Goal: Contribute content: Contribute content

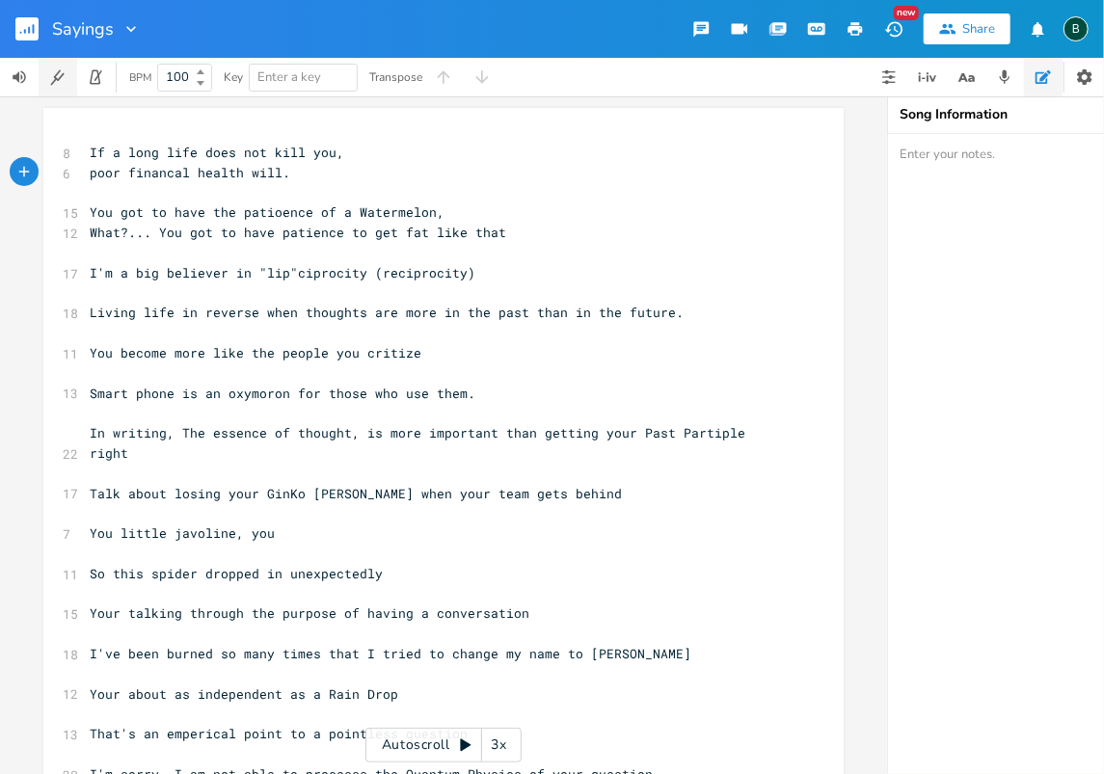
scroll to position [0, 3]
click at [29, 27] on icon "button" at bounding box center [29, 30] width 2 height 7
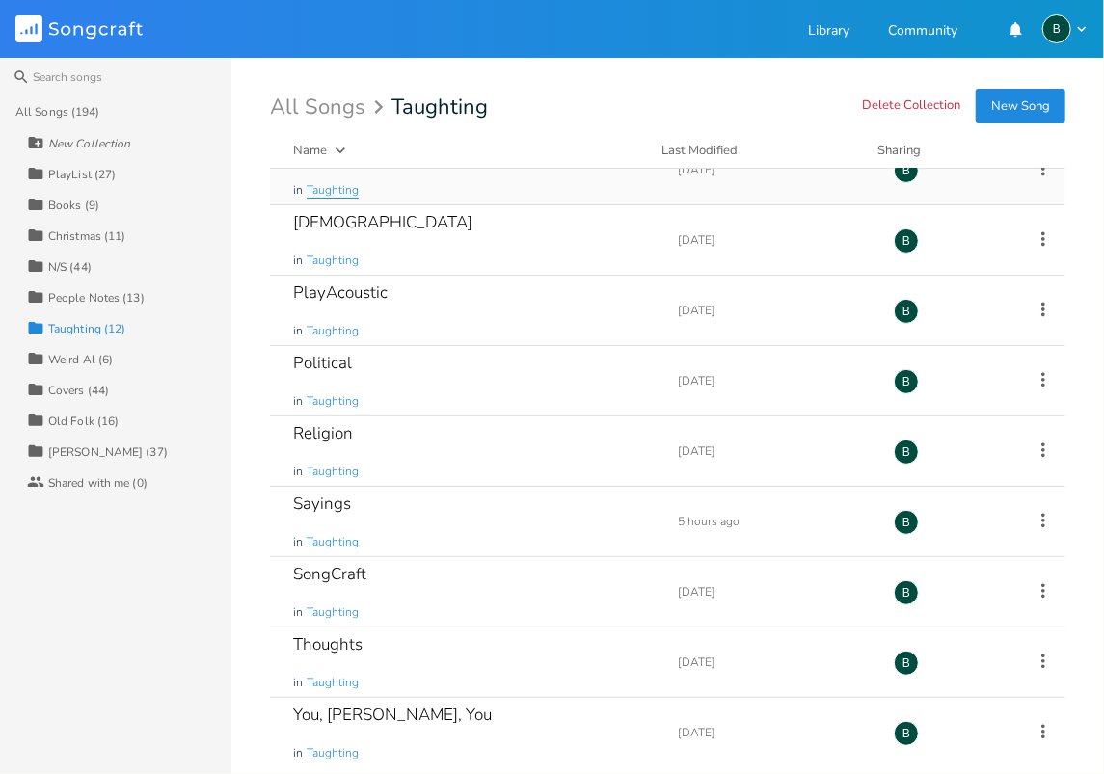
scroll to position [250, 0]
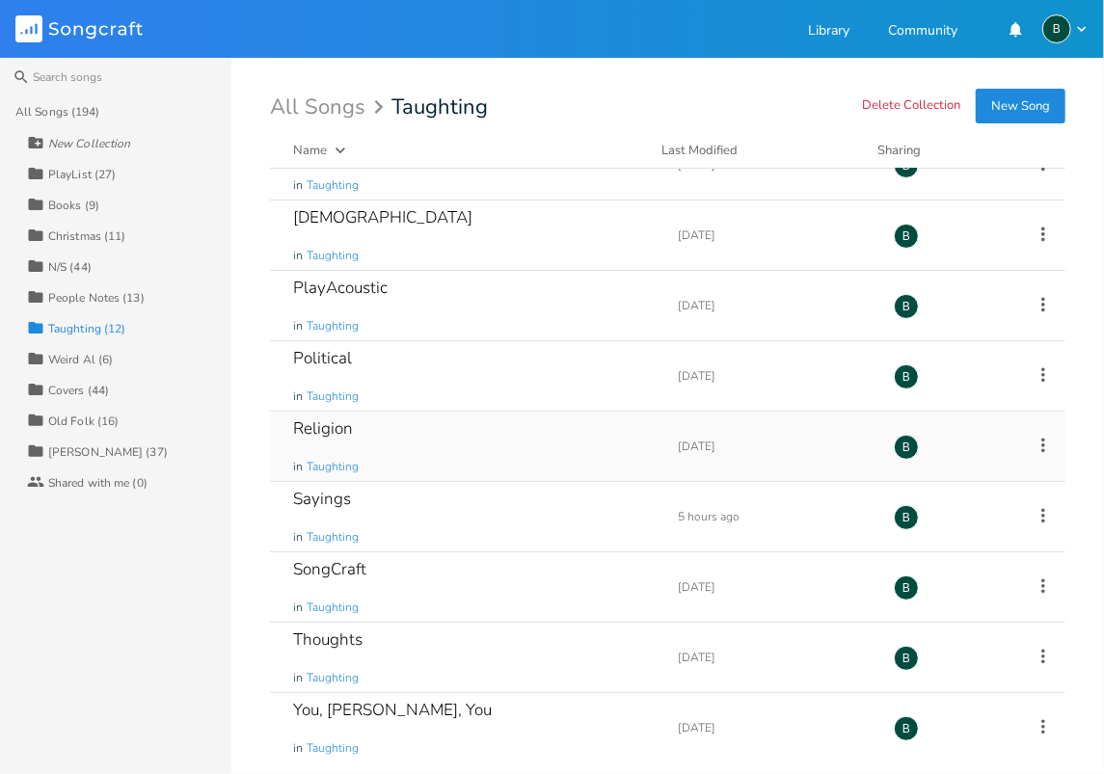
click at [341, 424] on div "Religion" at bounding box center [323, 429] width 60 height 16
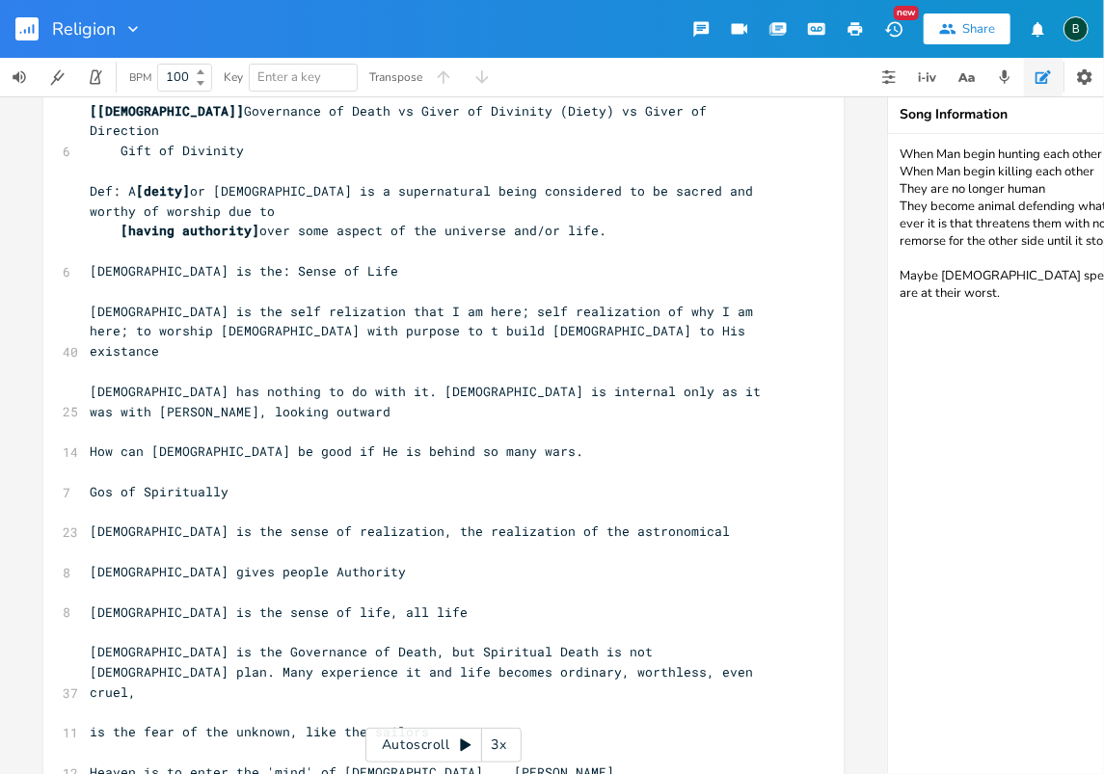
scroll to position [2571, 0]
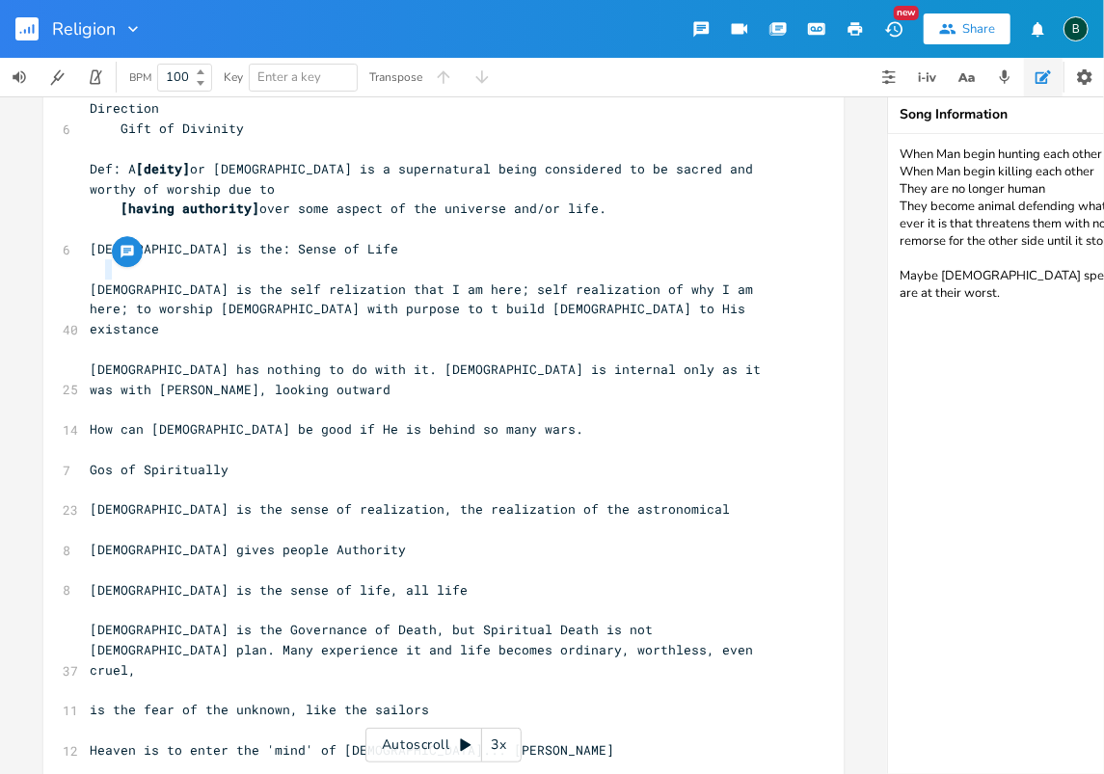
click at [100, 461] on span "Gos of Spiritually" at bounding box center [159, 469] width 139 height 17
type textarea "d"
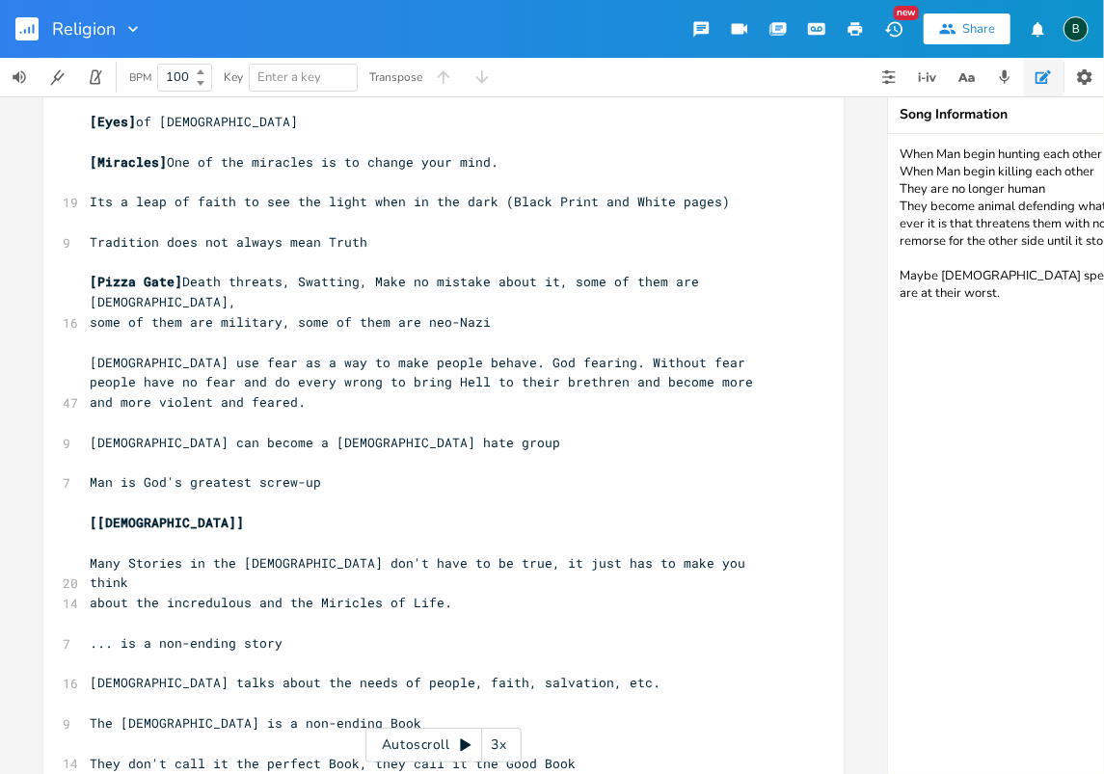
scroll to position [0, 0]
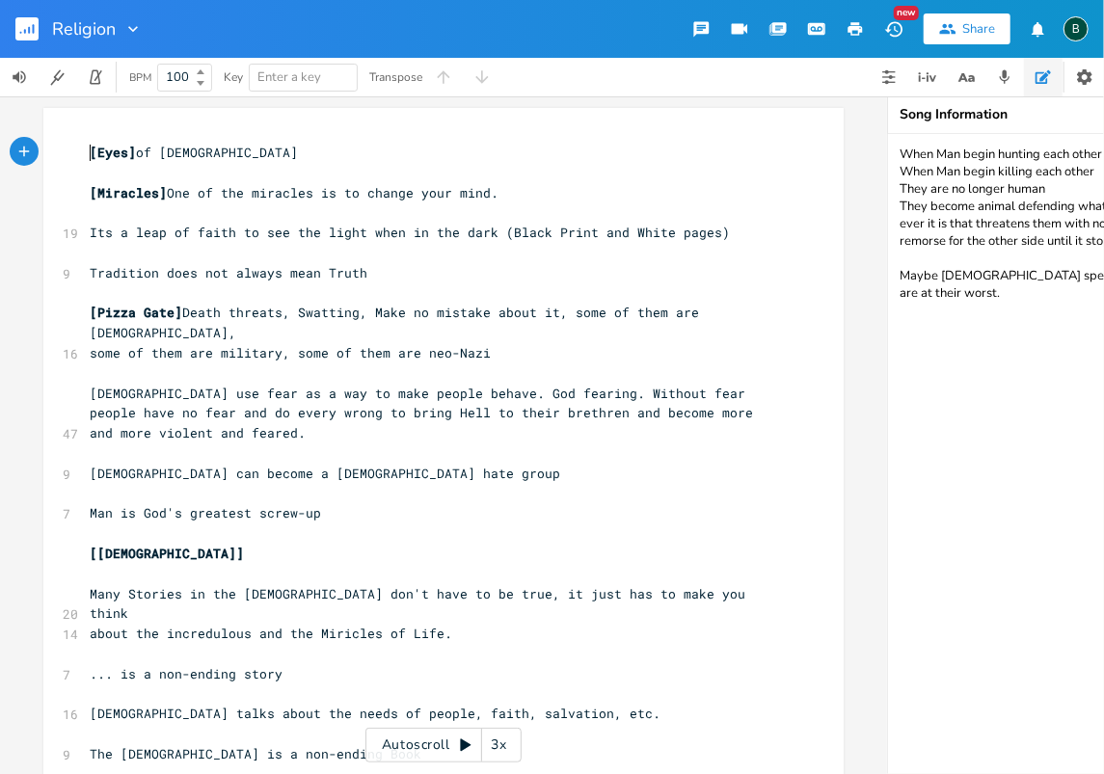
drag, startPoint x: 84, startPoint y: 151, endPoint x: 68, endPoint y: 143, distance: 18.6
click at [86, 151] on pre "[Eyes] of [DEMOGRAPHIC_DATA]" at bounding box center [434, 153] width 696 height 20
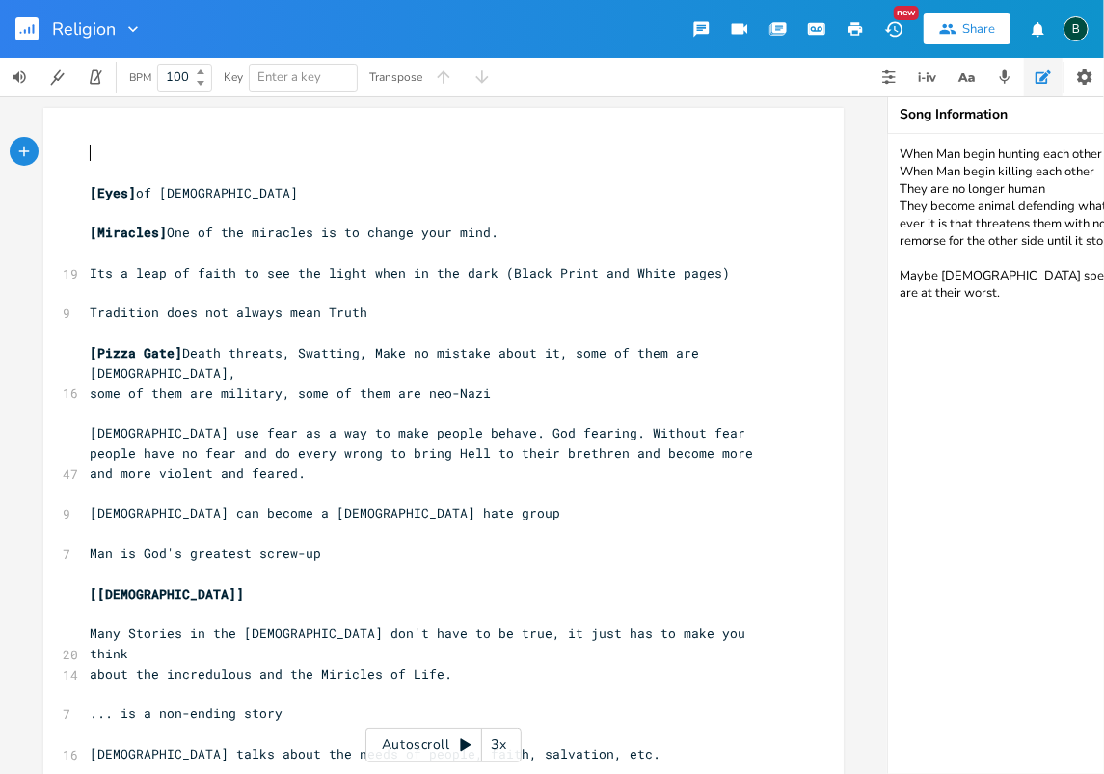
click at [86, 149] on pre "​" at bounding box center [434, 153] width 696 height 20
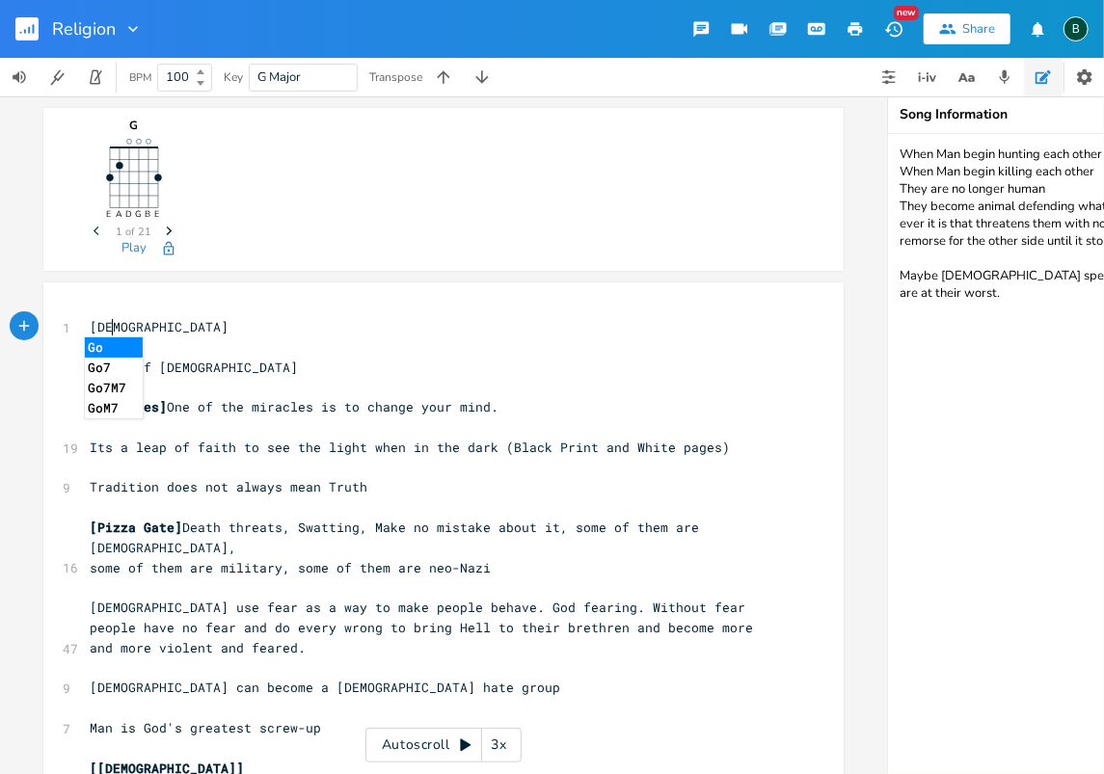
scroll to position [0, 22]
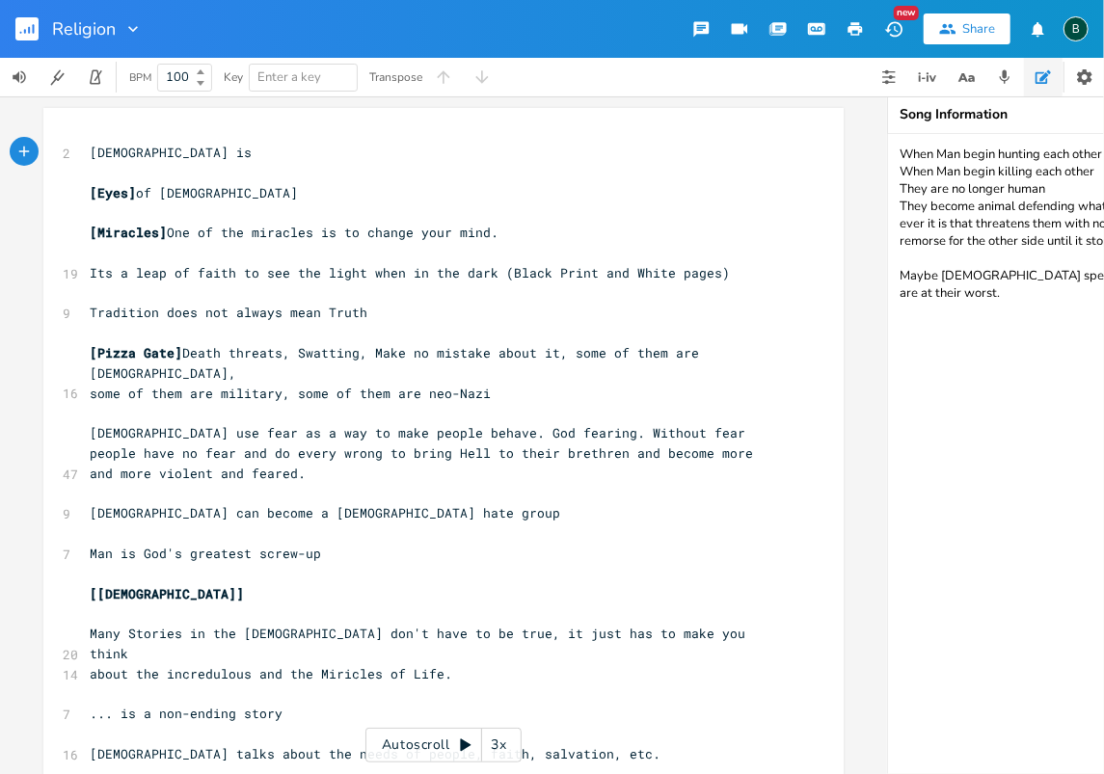
type textarea "[DEMOGRAPHIC_DATA] is d"
type textarea "simply the sense that there are things ger"
type textarea "reater than yourself"
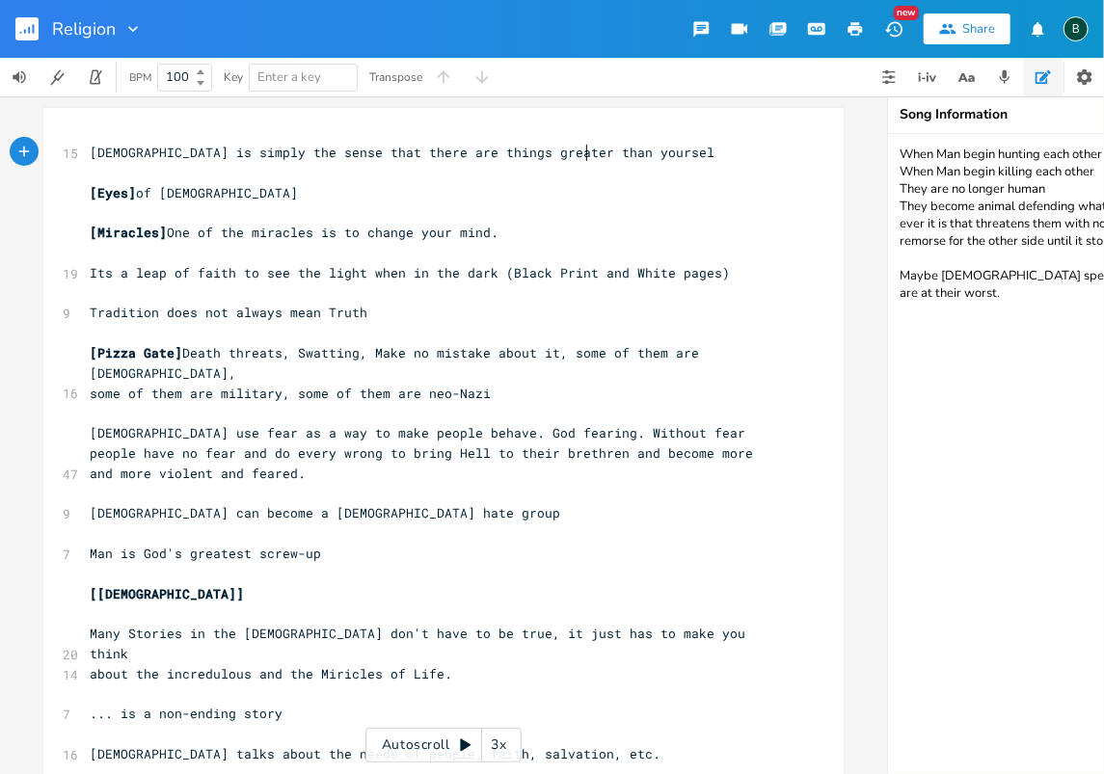
scroll to position [0, 111]
click at [219, 150] on span "[DEMOGRAPHIC_DATA] is simply the sense that there are things greater than yours…" at bounding box center [406, 152] width 633 height 17
type textarea "["
click at [261, 154] on span "[DEMOGRAPHIC_DATA] is simply the [sense that there are things greater than your…" at bounding box center [410, 152] width 640 height 17
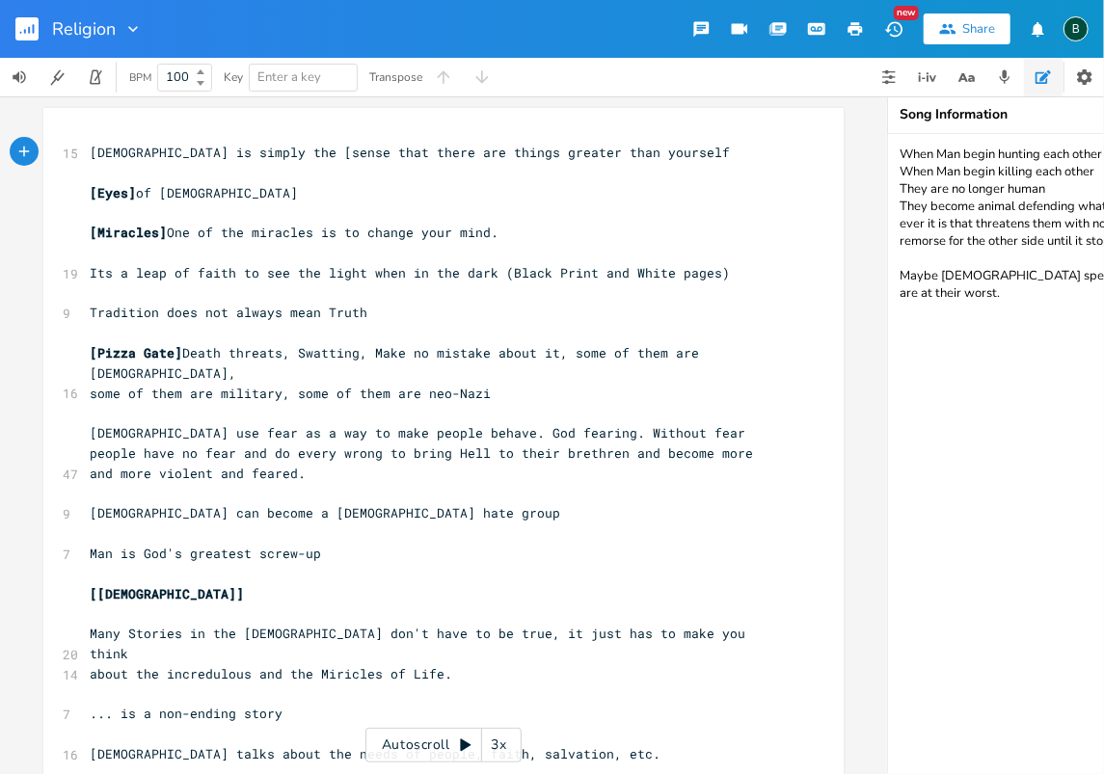
type textarea "]"
click at [605, 150] on pre "[DEMOGRAPHIC_DATA] is simply the [sense] that there are things greater than you…" at bounding box center [434, 153] width 696 height 20
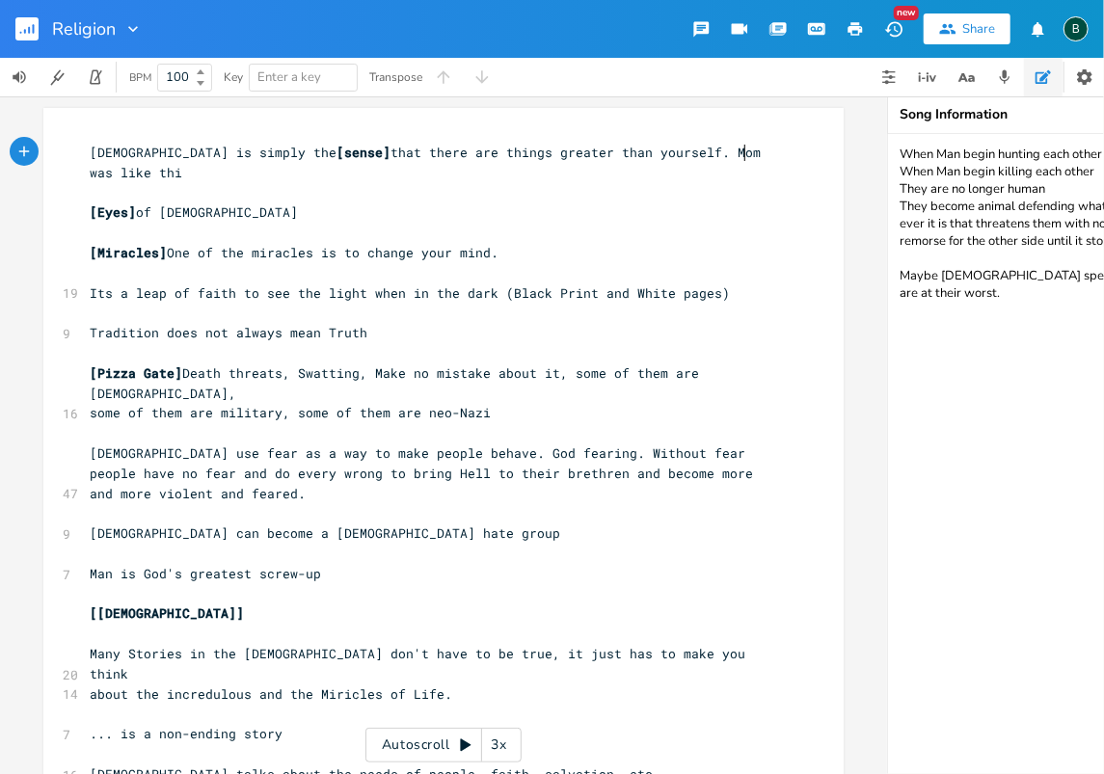
scroll to position [0, 108]
type textarea ". Mom was like this."
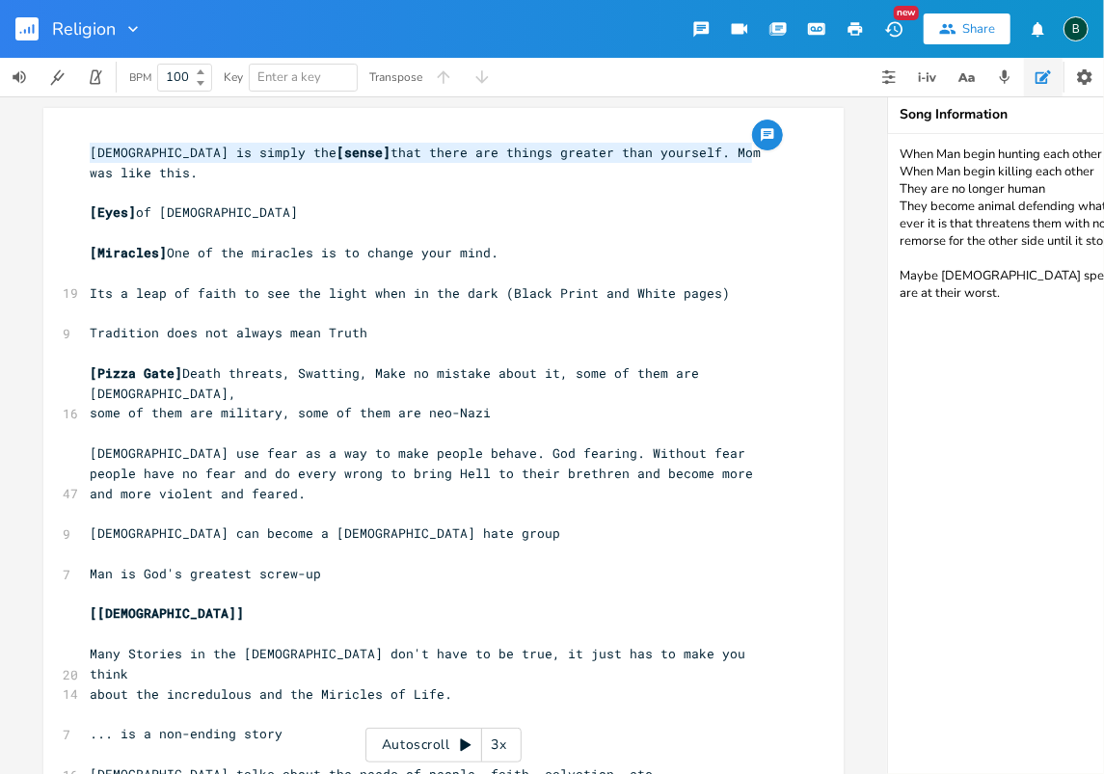
drag, startPoint x: 748, startPoint y: 149, endPoint x: 85, endPoint y: 149, distance: 663.6
click at [90, 149] on span "[DEMOGRAPHIC_DATA] is simply the [sense] that there are things greater than you…" at bounding box center [429, 163] width 679 height 38
type textarea "[DEMOGRAPHIC_DATA] is simply the [sense] that there are things greater than you…"
drag, startPoint x: 96, startPoint y: 154, endPoint x: 673, endPoint y: 183, distance: 577.5
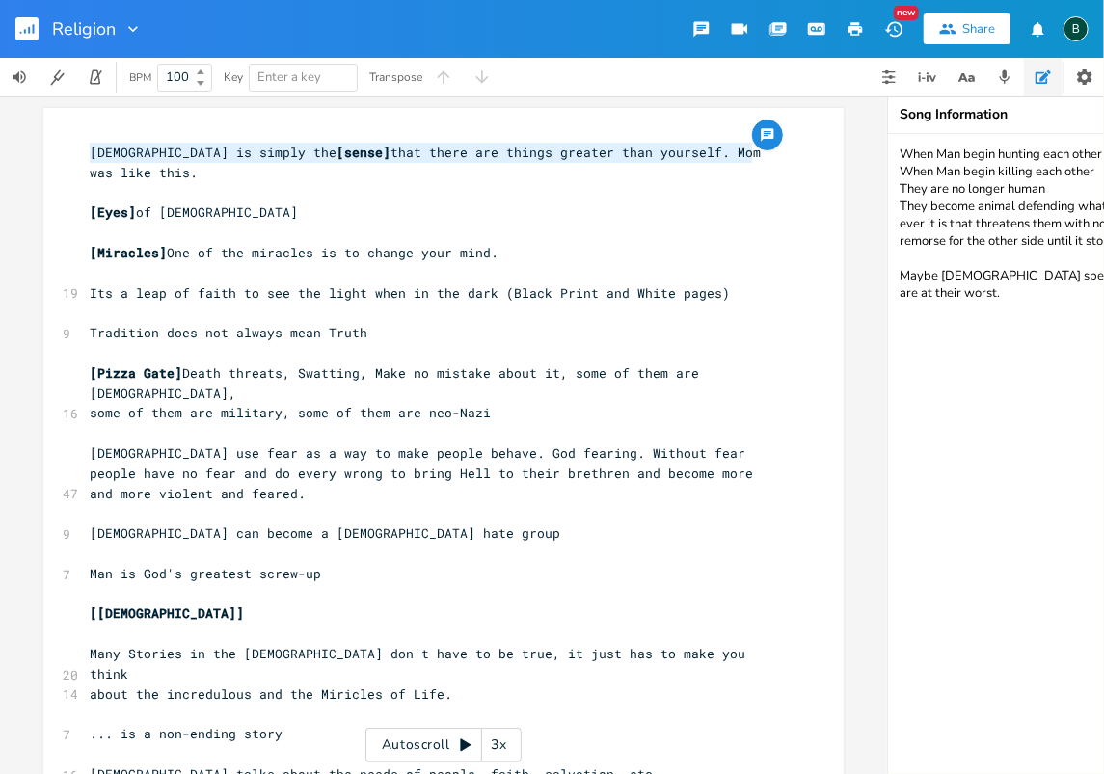
click at [673, 203] on pre "[Eyes] of [DEMOGRAPHIC_DATA]" at bounding box center [434, 213] width 696 height 20
drag, startPoint x: 754, startPoint y: 149, endPoint x: 86, endPoint y: 147, distance: 668.4
click at [86, 147] on pre "[DEMOGRAPHIC_DATA] is simply the [sense] that there are things greater than you…" at bounding box center [434, 163] width 696 height 41
type textarea "​"
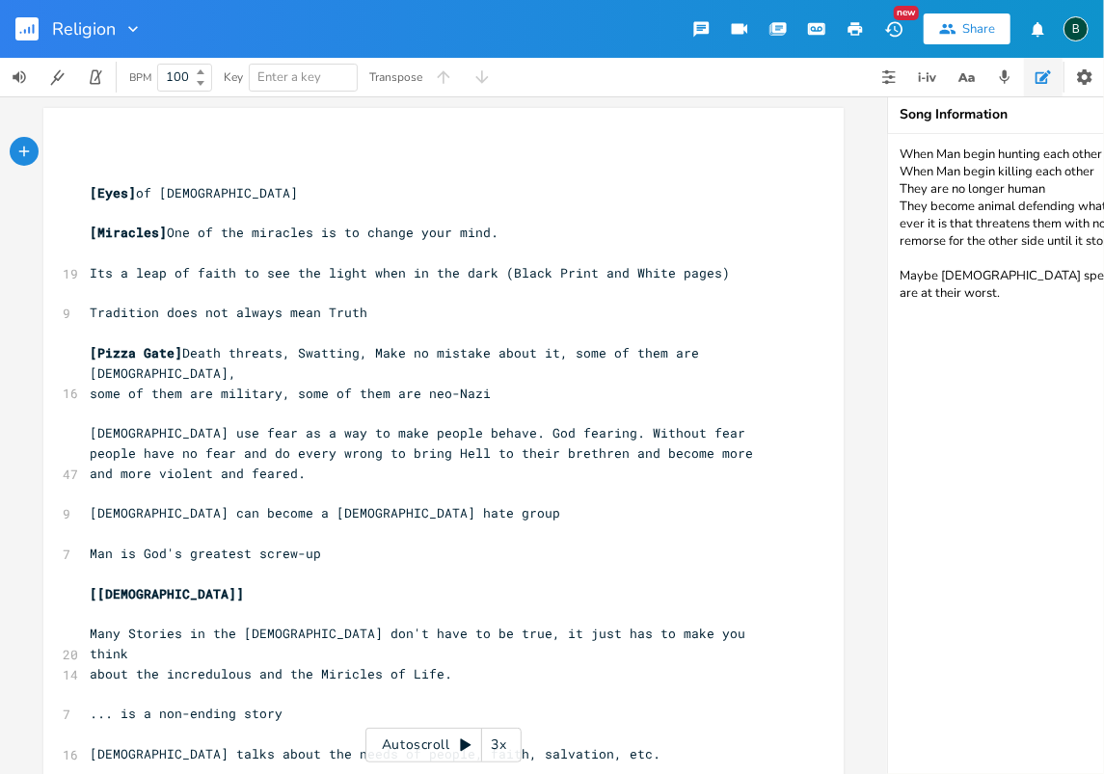
click at [19, 31] on rect "button" at bounding box center [26, 28] width 23 height 23
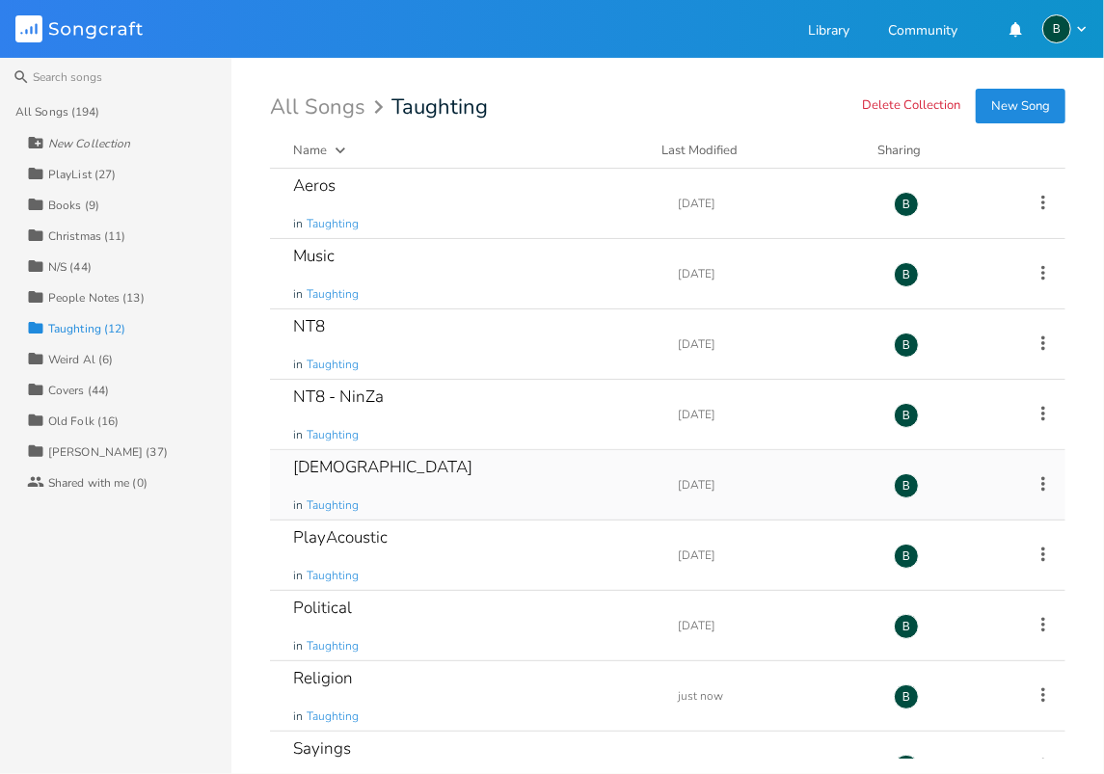
click at [328, 464] on div "[DEMOGRAPHIC_DATA]" at bounding box center [382, 467] width 179 height 16
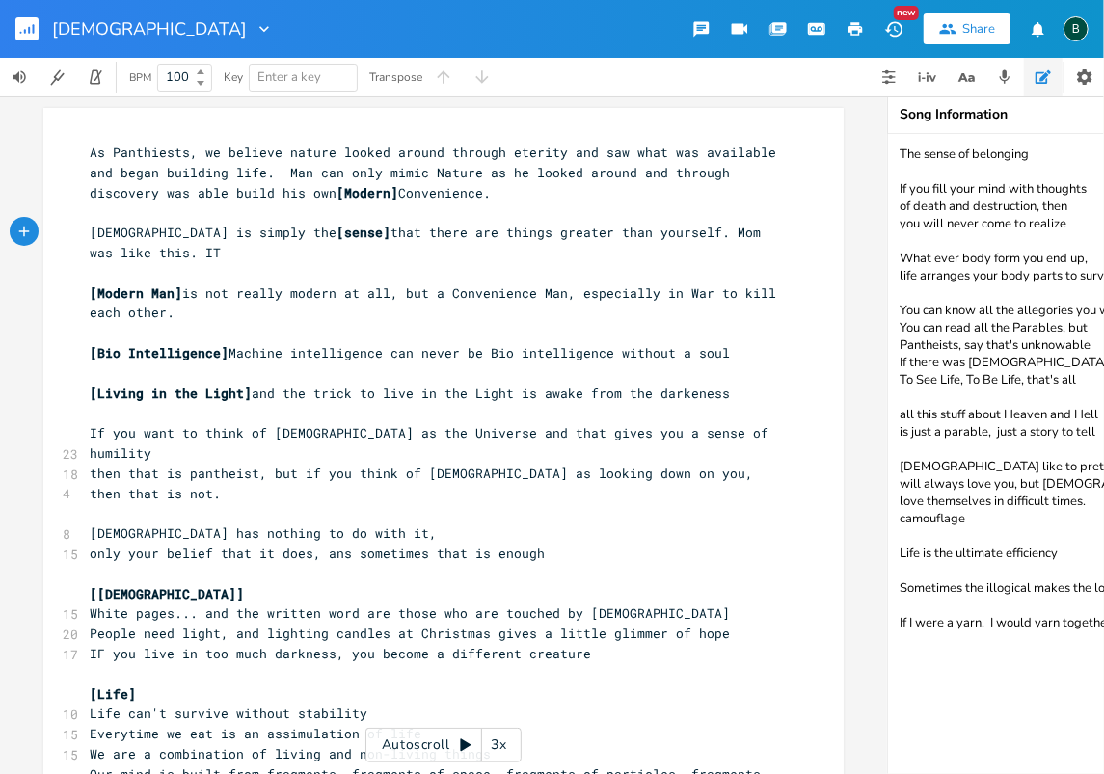
scroll to position [0, 23]
type textarea "IT brings about a complexx"
type textarea "ity that"
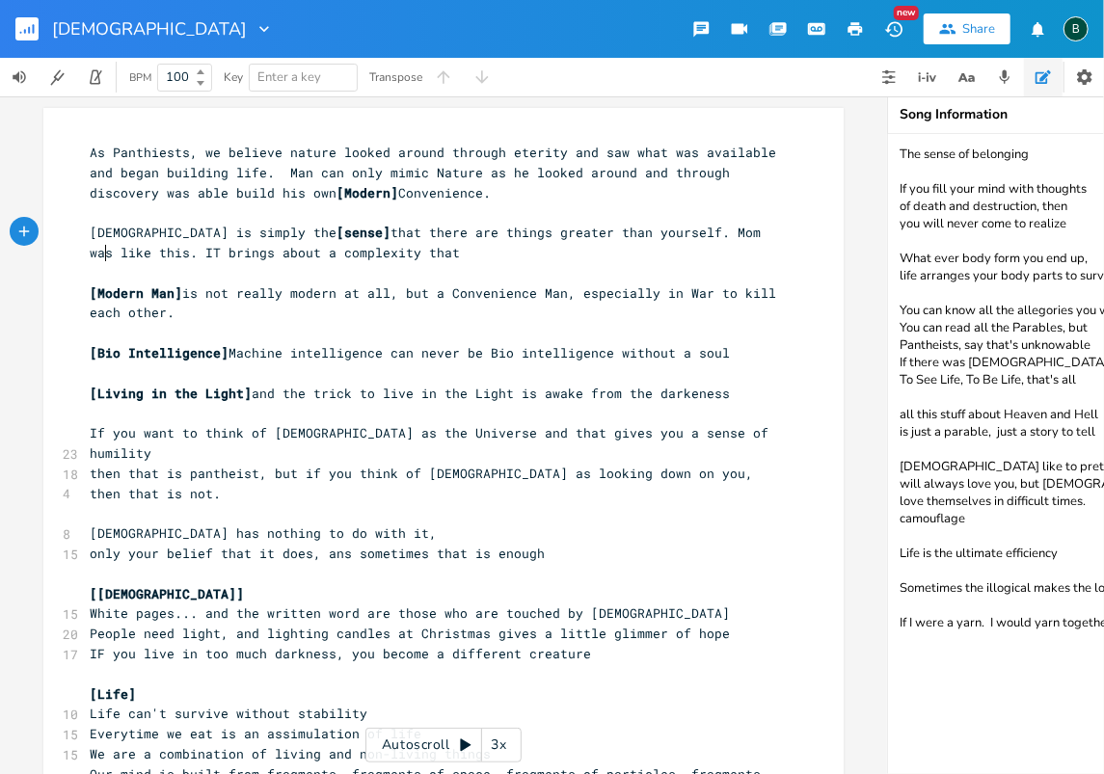
click at [99, 255] on span "[DEMOGRAPHIC_DATA] is simply the [sense] that there are things greater than you…" at bounding box center [429, 243] width 679 height 38
type textarea "t"
drag, startPoint x: 708, startPoint y: 228, endPoint x: 650, endPoint y: 233, distance: 58.2
click at [650, 233] on span "[DEMOGRAPHIC_DATA] is simply the [sense] that there are things greater than you…" at bounding box center [429, 243] width 679 height 38
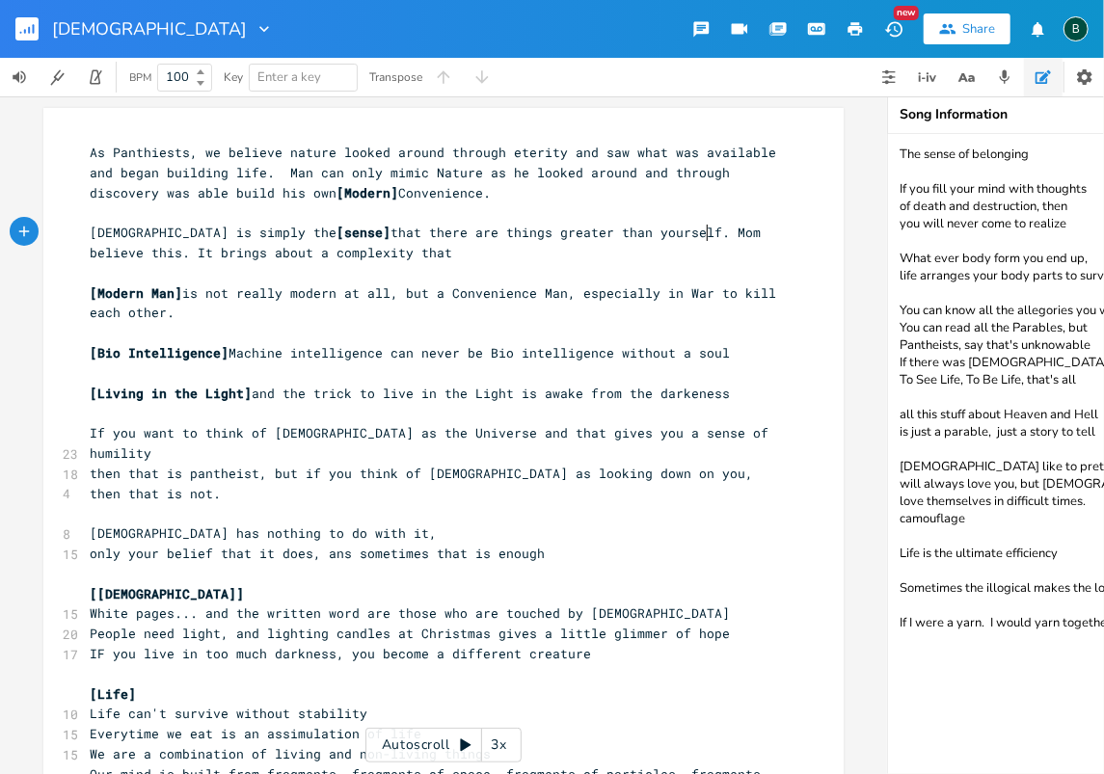
type textarea "believed"
click at [338, 252] on span "[DEMOGRAPHIC_DATA] is simply the [sense] that there are things greater than you…" at bounding box center [429, 243] width 679 height 38
type textarea "beyound that which can be understood."
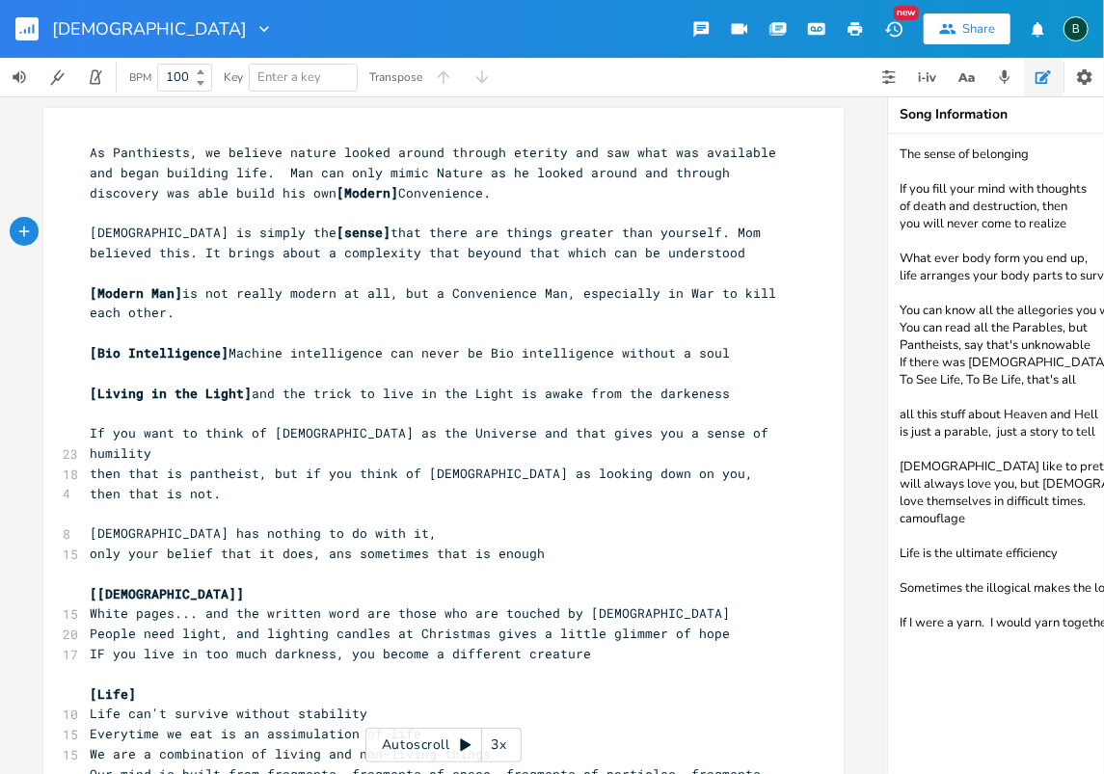
scroll to position [0, 226]
click at [336, 254] on span "[DEMOGRAPHIC_DATA] is simply the [sense] that there are things greater than you…" at bounding box center [429, 243] width 679 height 38
type textarea "is"
type textarea "u"
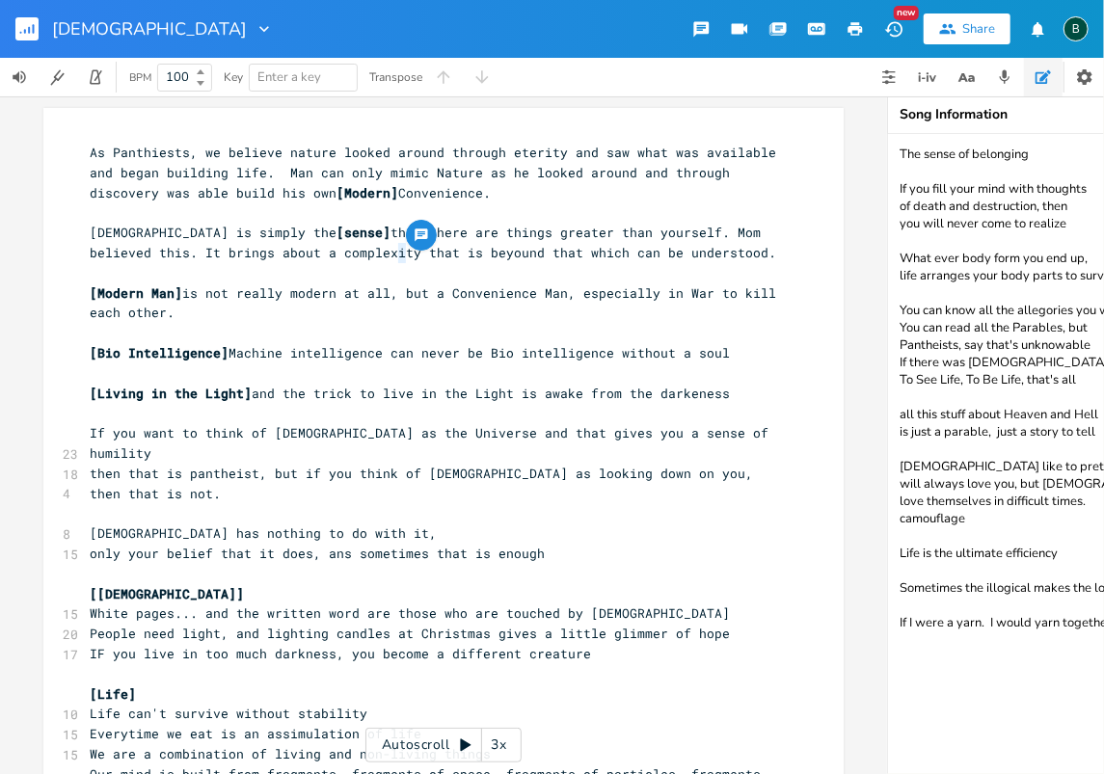
click at [394, 253] on span "[DEMOGRAPHIC_DATA] is simply the [sense] that there are things greater than you…" at bounding box center [433, 243] width 687 height 38
click at [627, 251] on span "[DEMOGRAPHIC_DATA] is simply the [sense] that there are things greater than you…" at bounding box center [429, 243] width 679 height 38
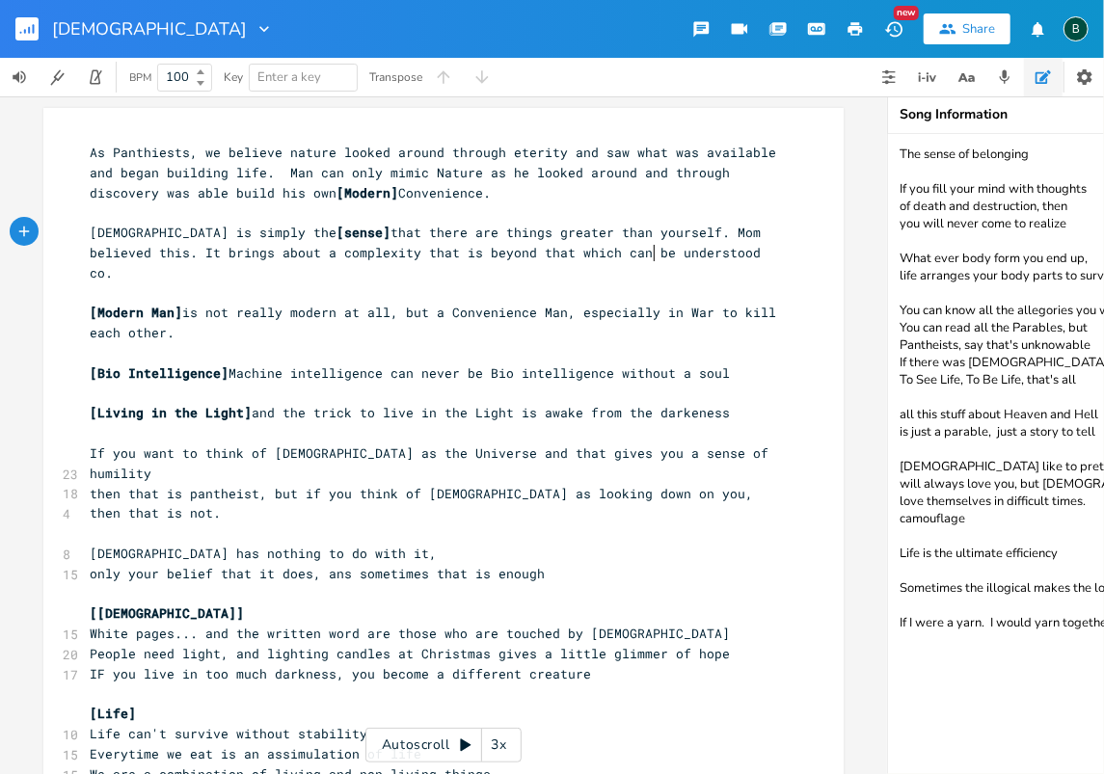
scroll to position [0, 25]
type textarea "completly"
click at [687, 252] on span "[DEMOGRAPHIC_DATA] is simply the [sense] that there are things greater than you…" at bounding box center [429, 253] width 679 height 58
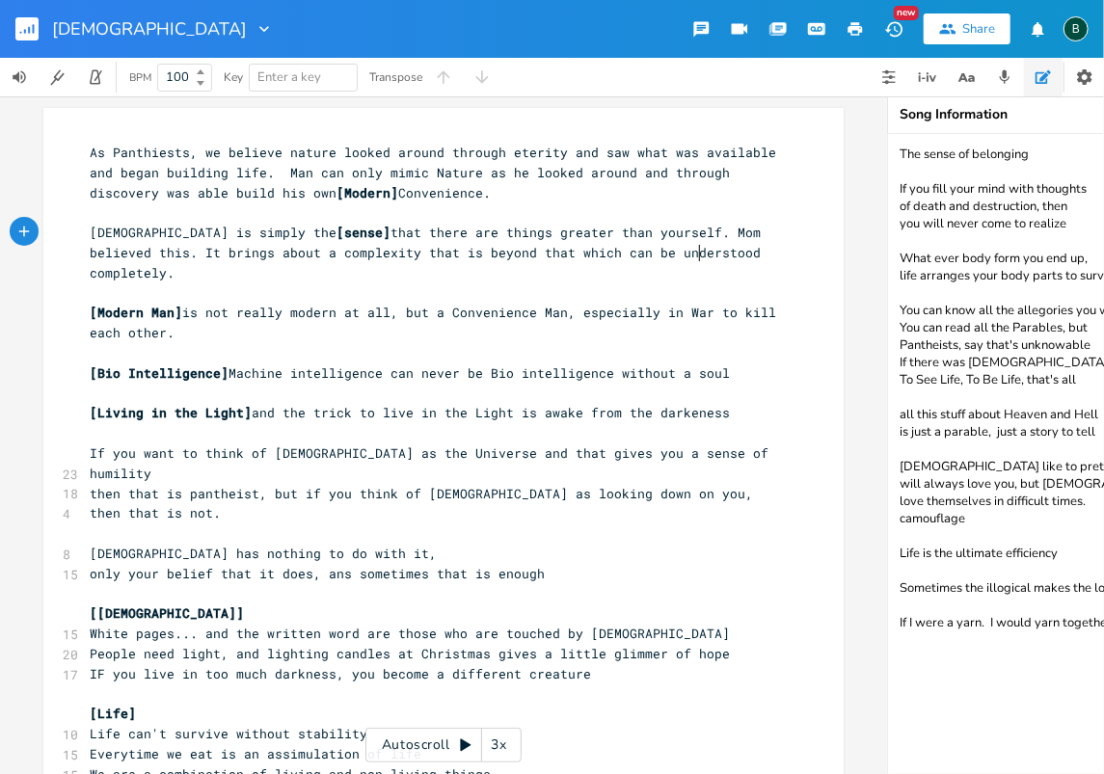
type textarea "e"
click at [22, 24] on rect "button" at bounding box center [26, 28] width 23 height 23
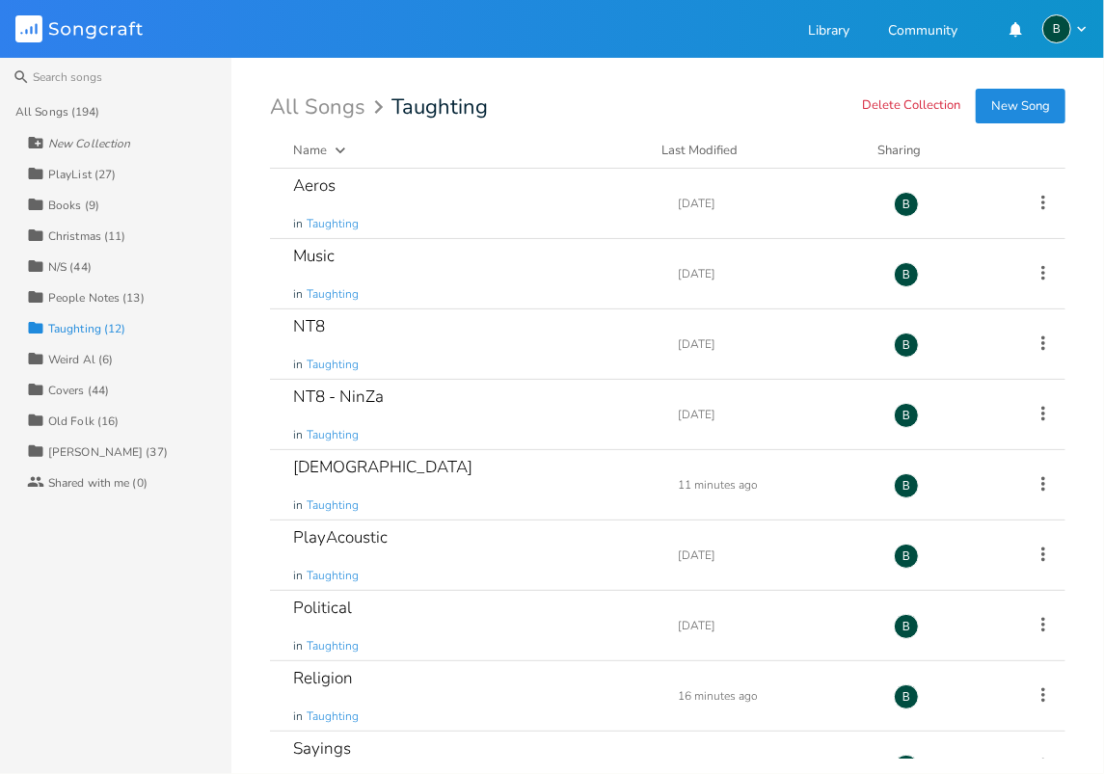
click at [70, 451] on div "[PERSON_NAME] (37)" at bounding box center [108, 453] width 120 height 12
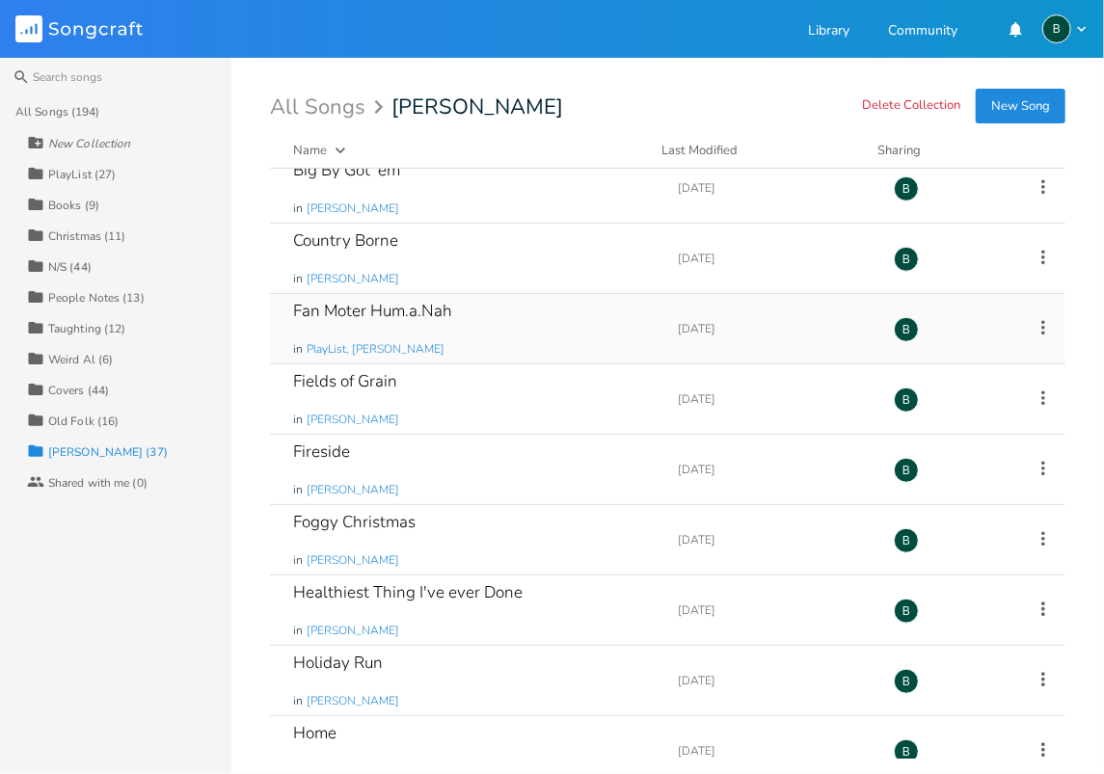
scroll to position [642, 0]
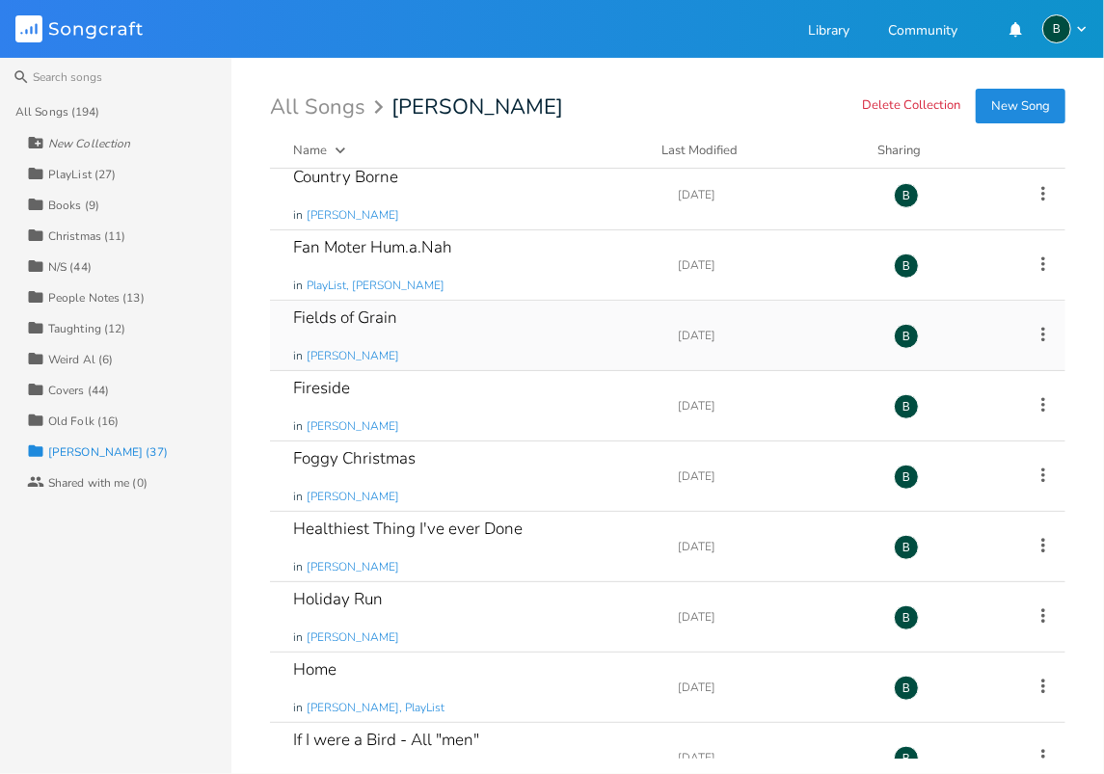
click at [376, 317] on div "Fields of Grain" at bounding box center [345, 318] width 104 height 16
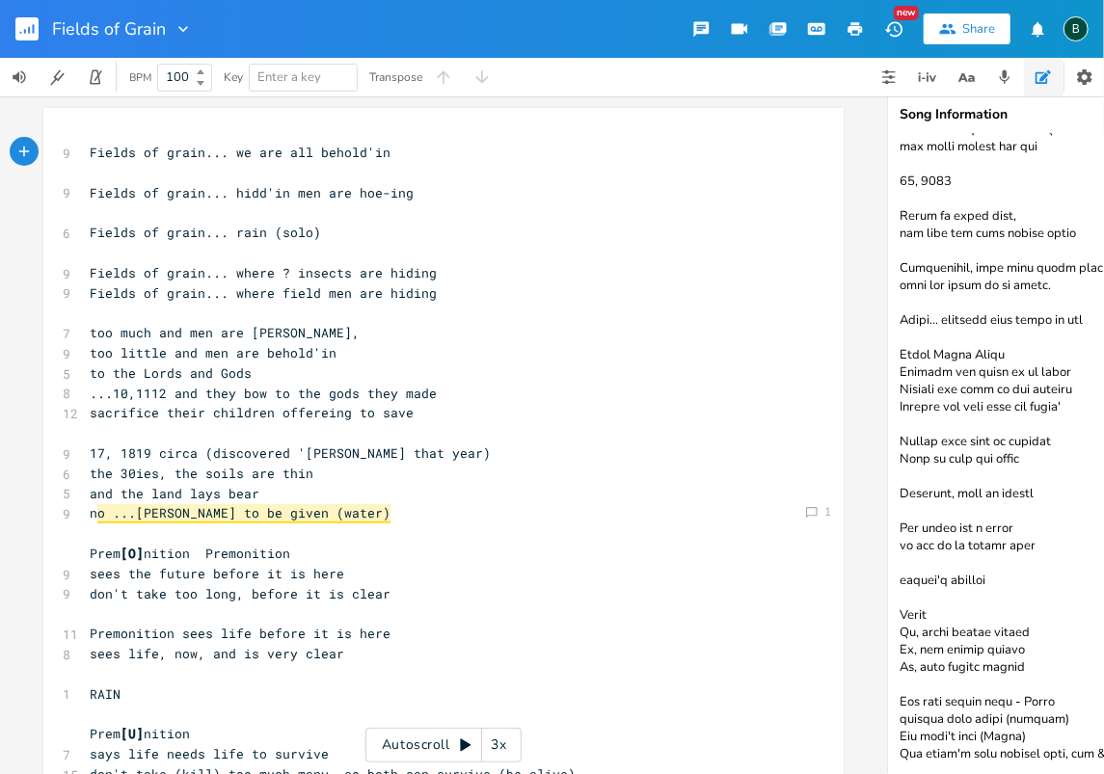
scroll to position [835, 0]
click at [1054, 744] on textarea at bounding box center [1081, 454] width 386 height 640
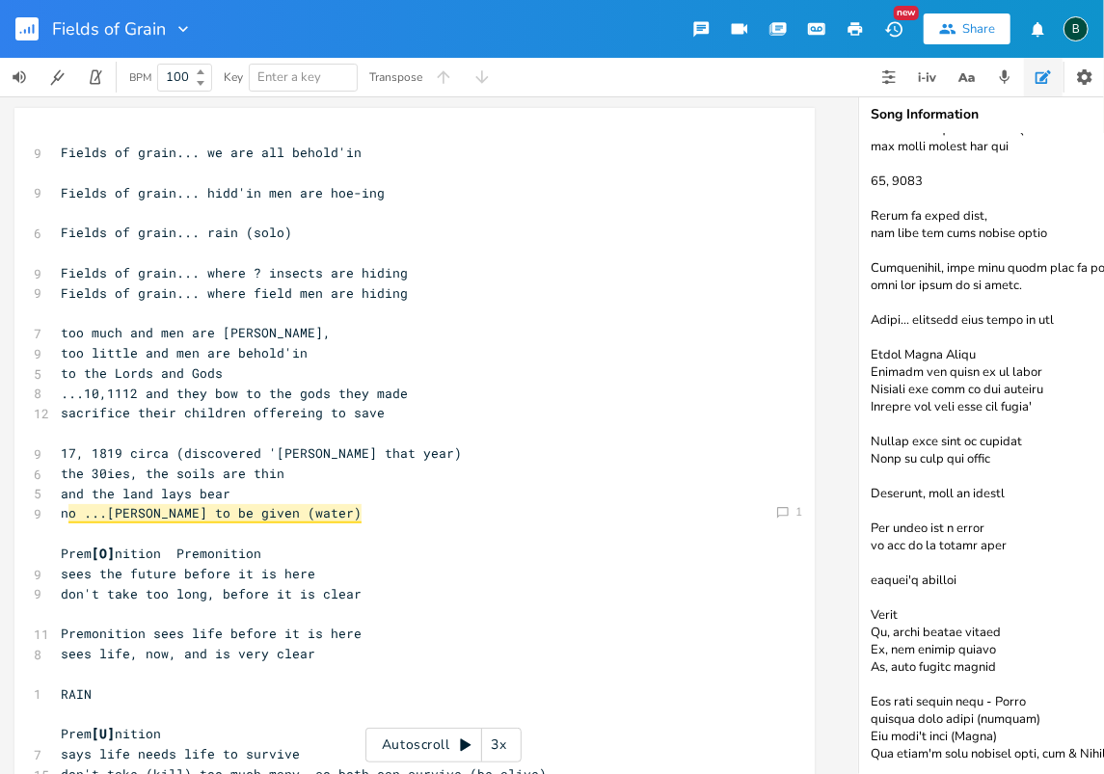
scroll to position [858, 0]
paste textarea "prov·e·[GEOGRAPHIC_DATA]"
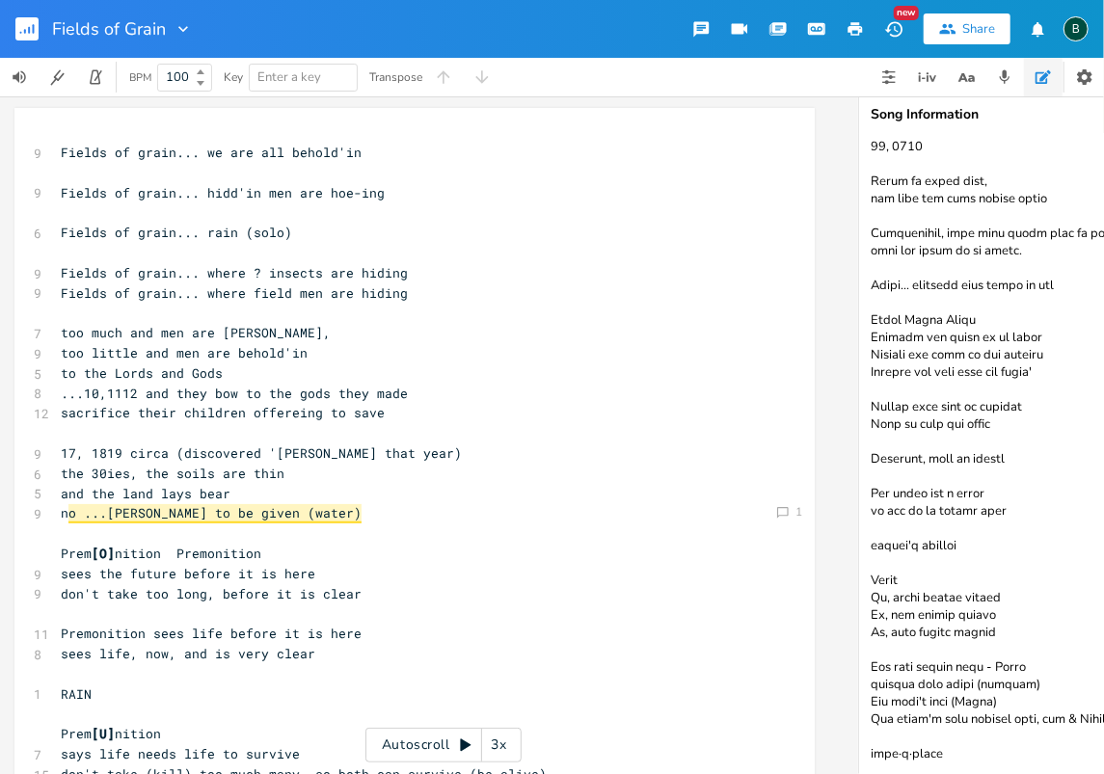
scroll to position [876, 0]
paste textarea "noun the place of origin or earliest known history of something"
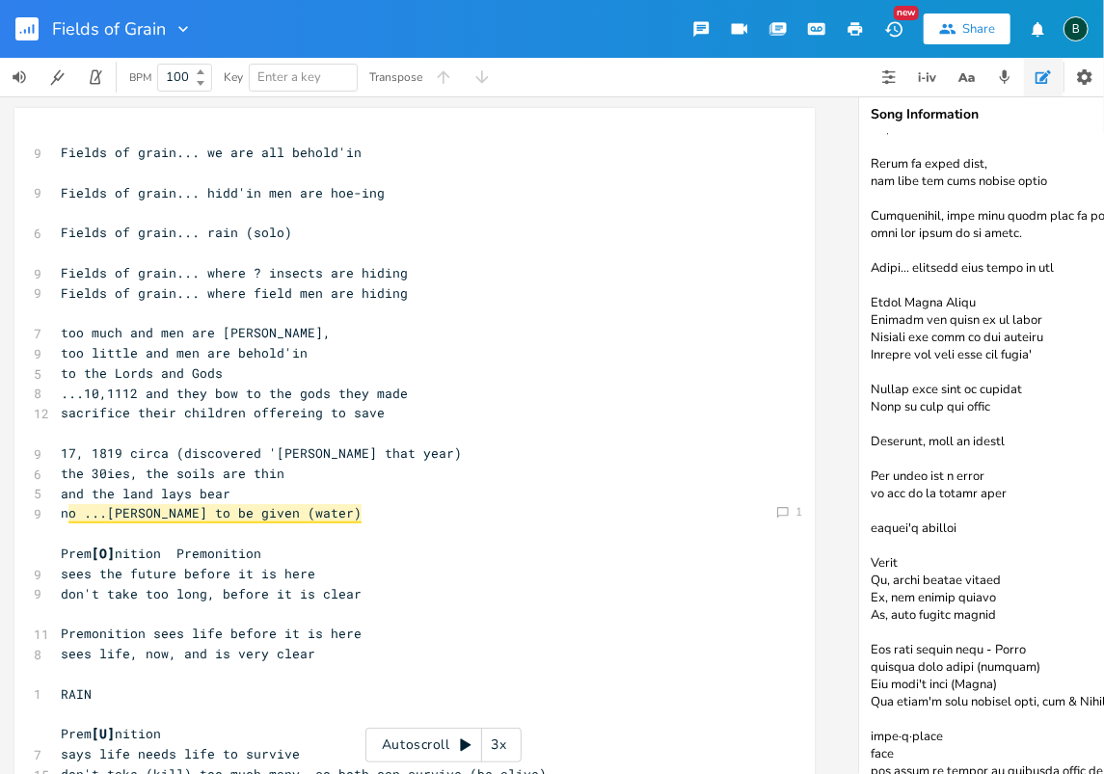
scroll to position [0, 115]
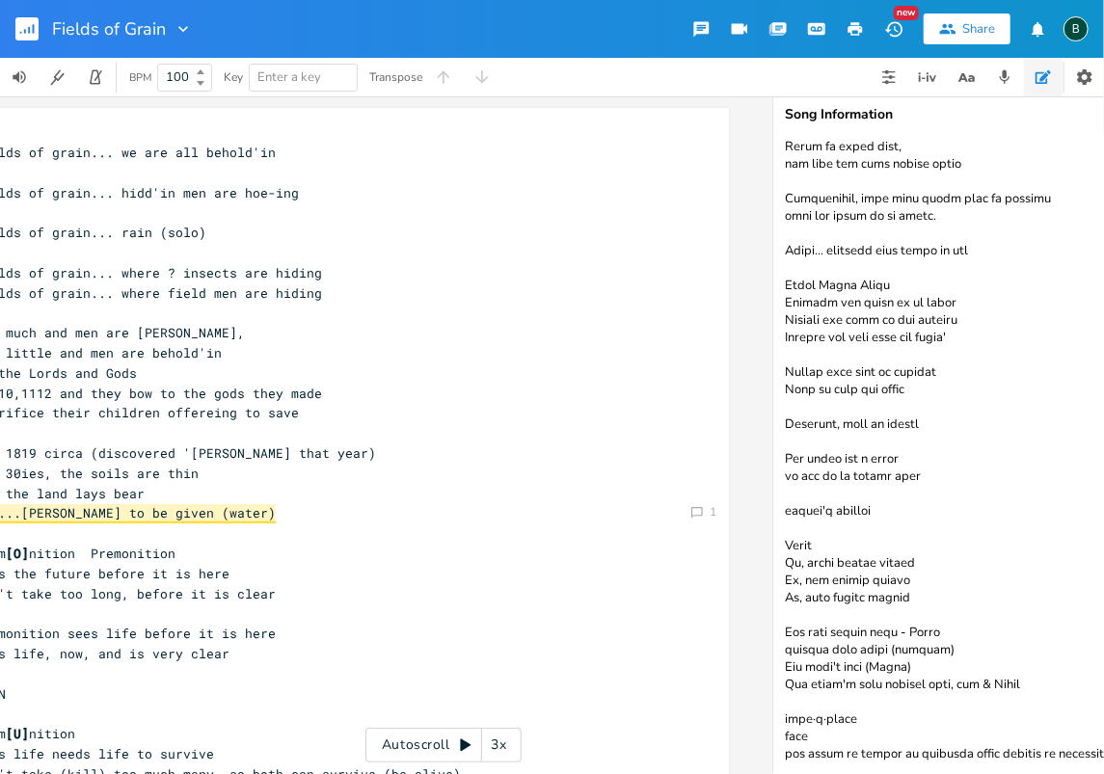
click at [785, 737] on textarea at bounding box center [967, 454] width 386 height 640
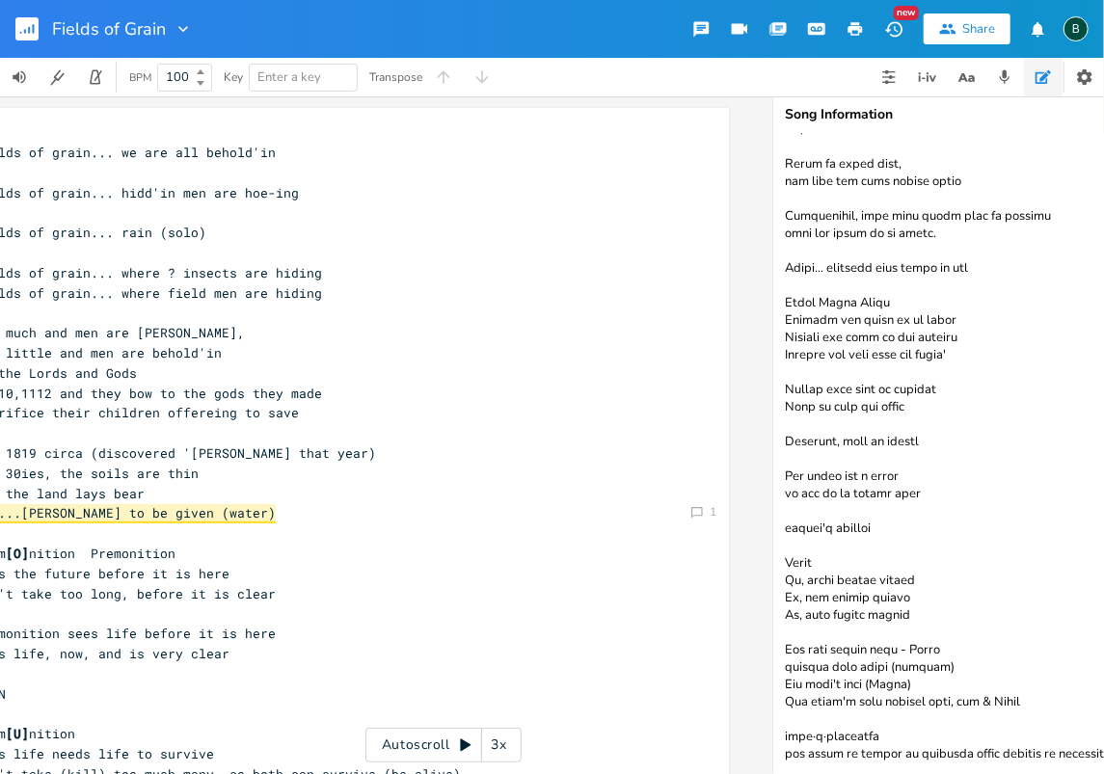
scroll to position [887, 0]
click at [417, 577] on pre "sees the future before it is here" at bounding box center [319, 574] width 696 height 20
click at [1033, 741] on textarea at bounding box center [967, 454] width 386 height 640
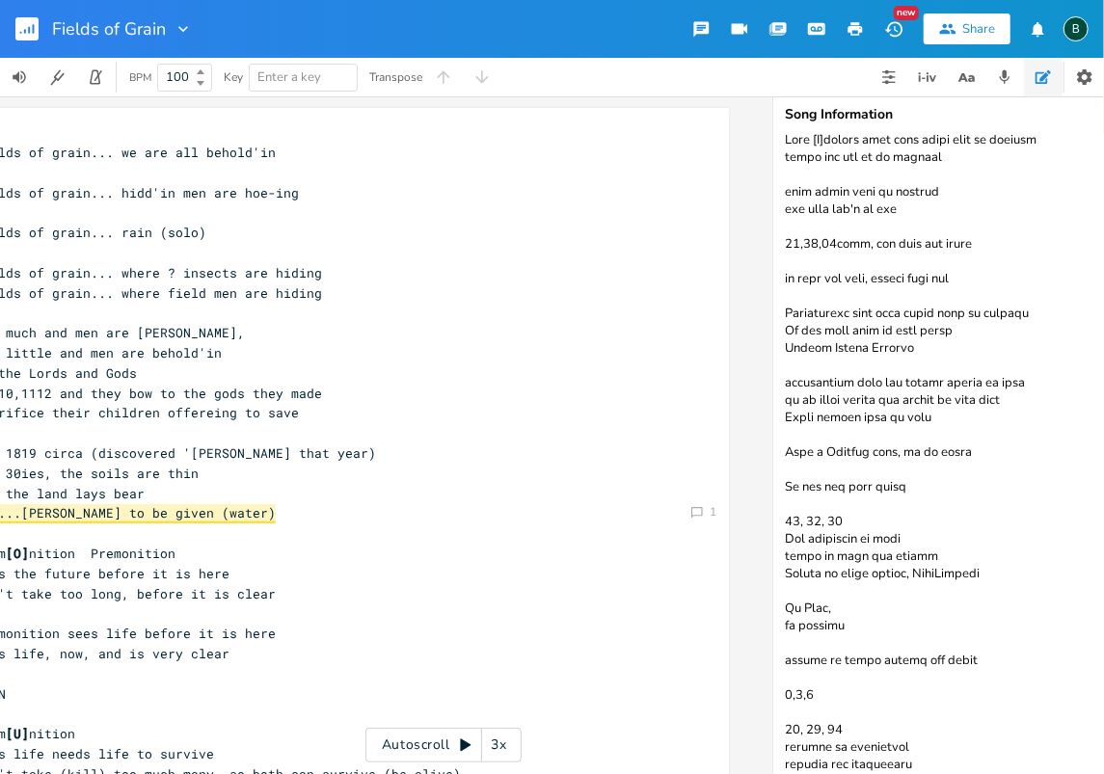
scroll to position [0, 0]
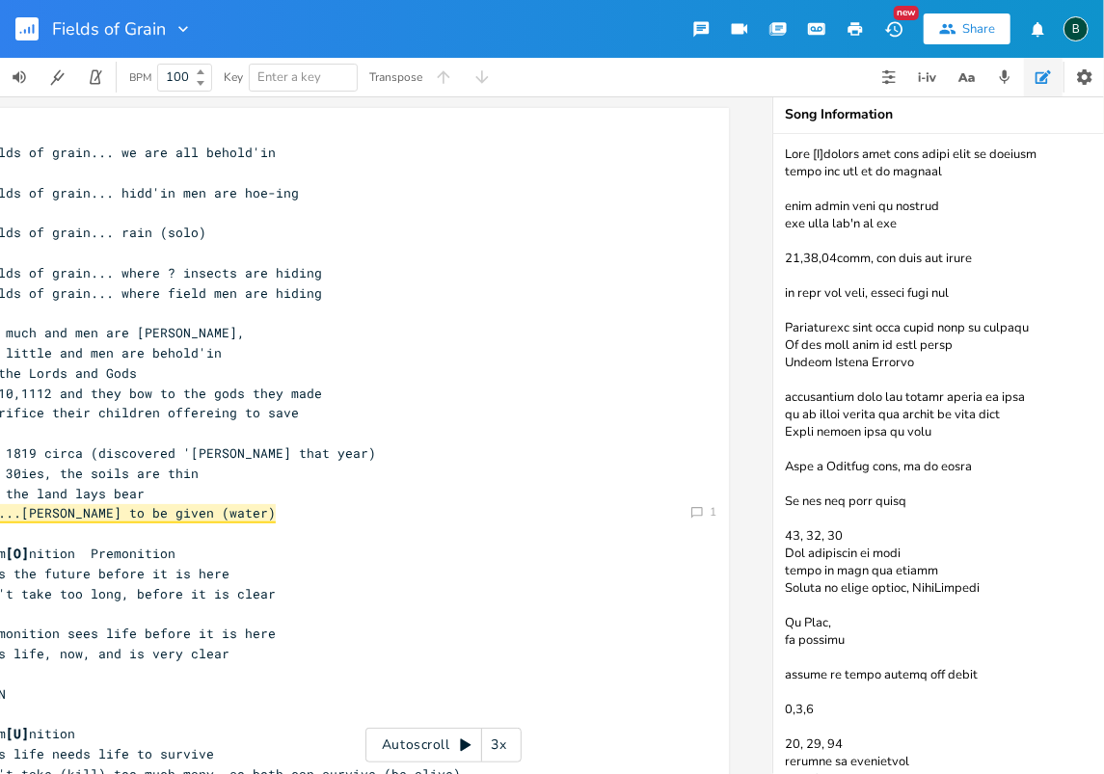
drag, startPoint x: 939, startPoint y: 430, endPoint x: 778, endPoint y: 401, distance: 163.6
click at [778, 401] on textarea at bounding box center [967, 454] width 386 height 640
click at [786, 467] on textarea at bounding box center [967, 454] width 386 height 640
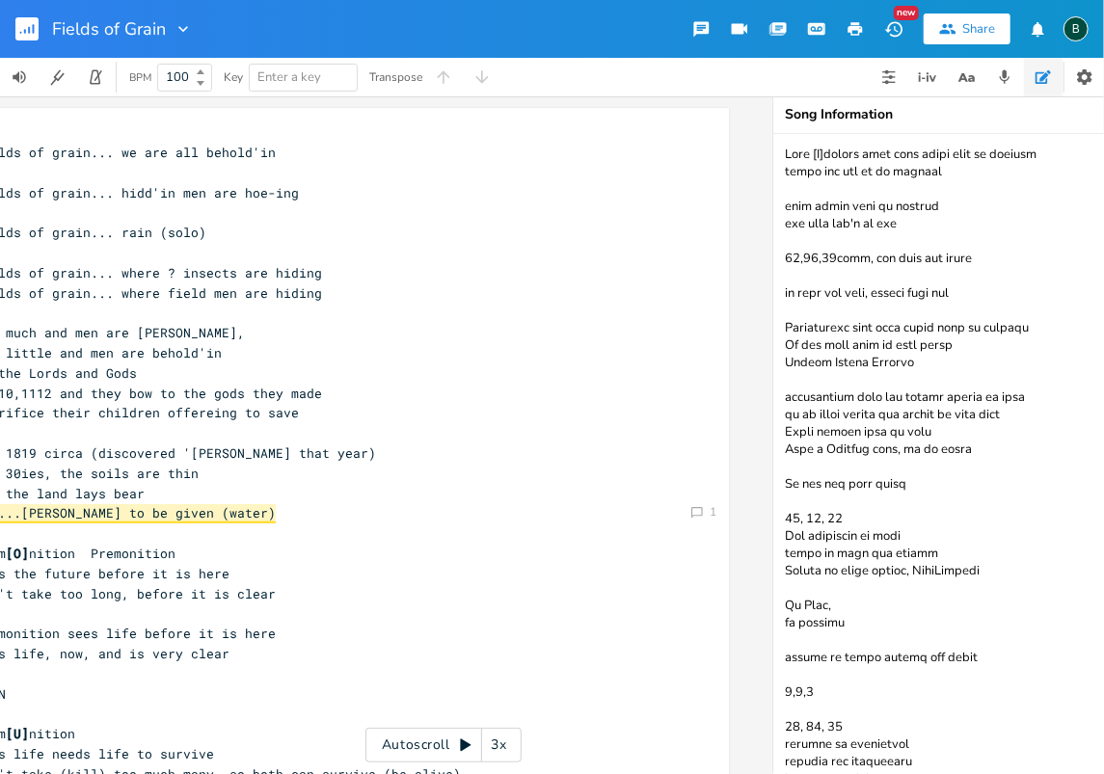
drag, startPoint x: 943, startPoint y: 448, endPoint x: 781, endPoint y: 401, distance: 168.5
click at [781, 401] on textarea at bounding box center [967, 454] width 386 height 640
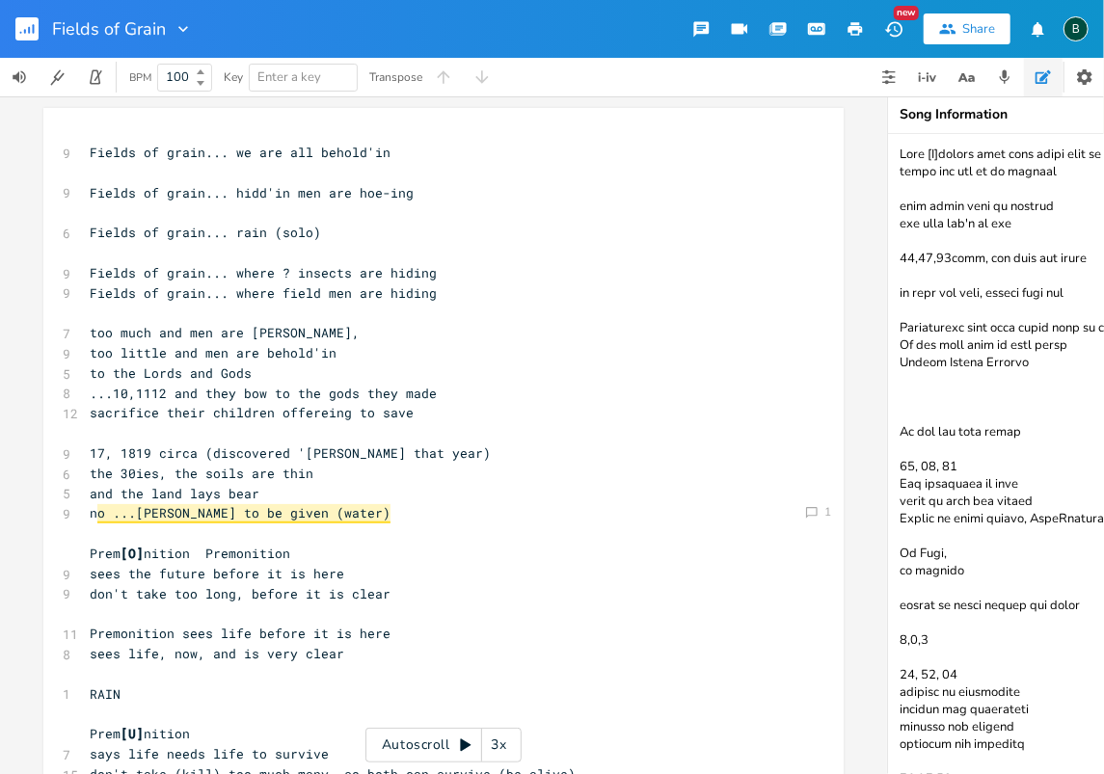
type textarea "Prem [U][PERSON_NAME] says life needs life to survive needs you and me to survi…"
click at [86, 149] on pre "Fields of grain... we are all behold'in" at bounding box center [434, 153] width 696 height 20
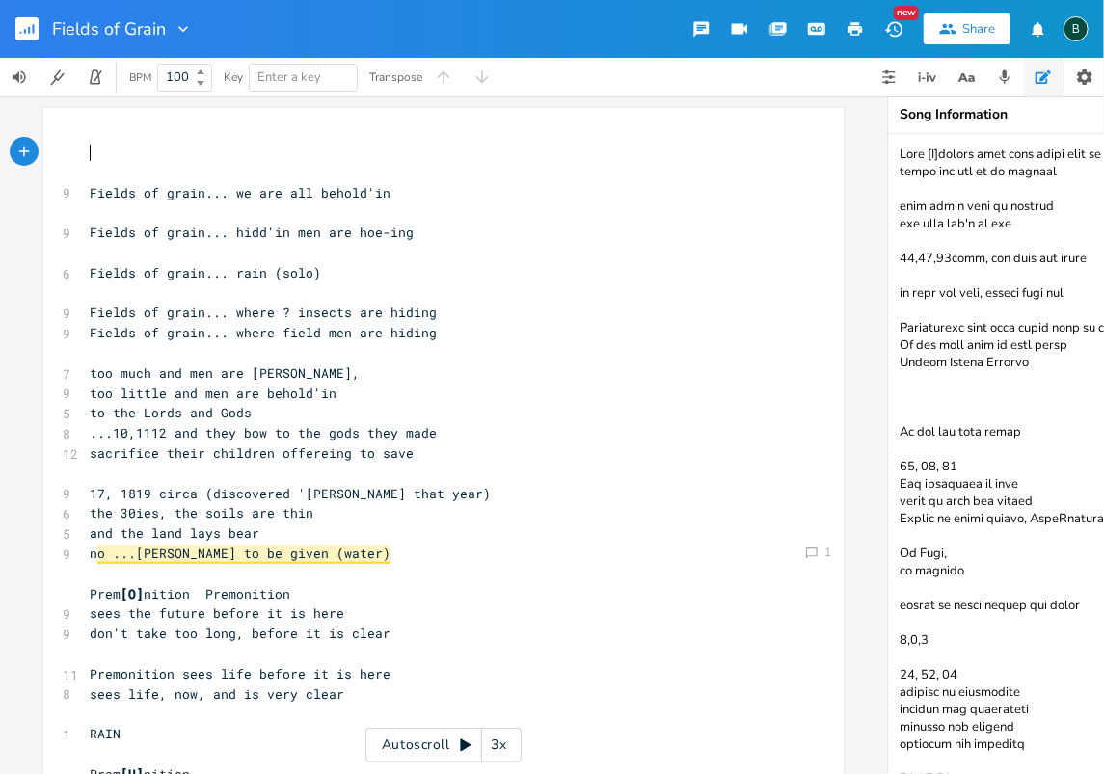
click at [86, 148] on pre "​" at bounding box center [434, 153] width 696 height 20
type textarea "​"
paste textarea
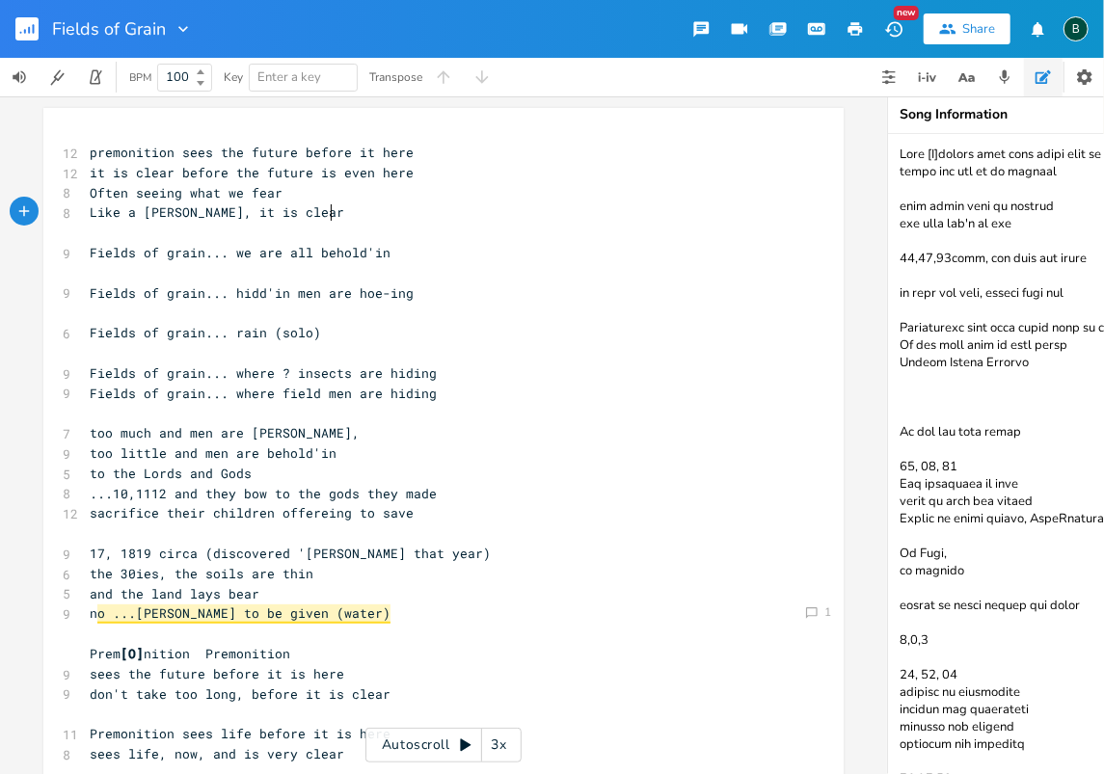
click at [331, 210] on pre "Like a [PERSON_NAME], it is clear" at bounding box center [434, 213] width 696 height 20
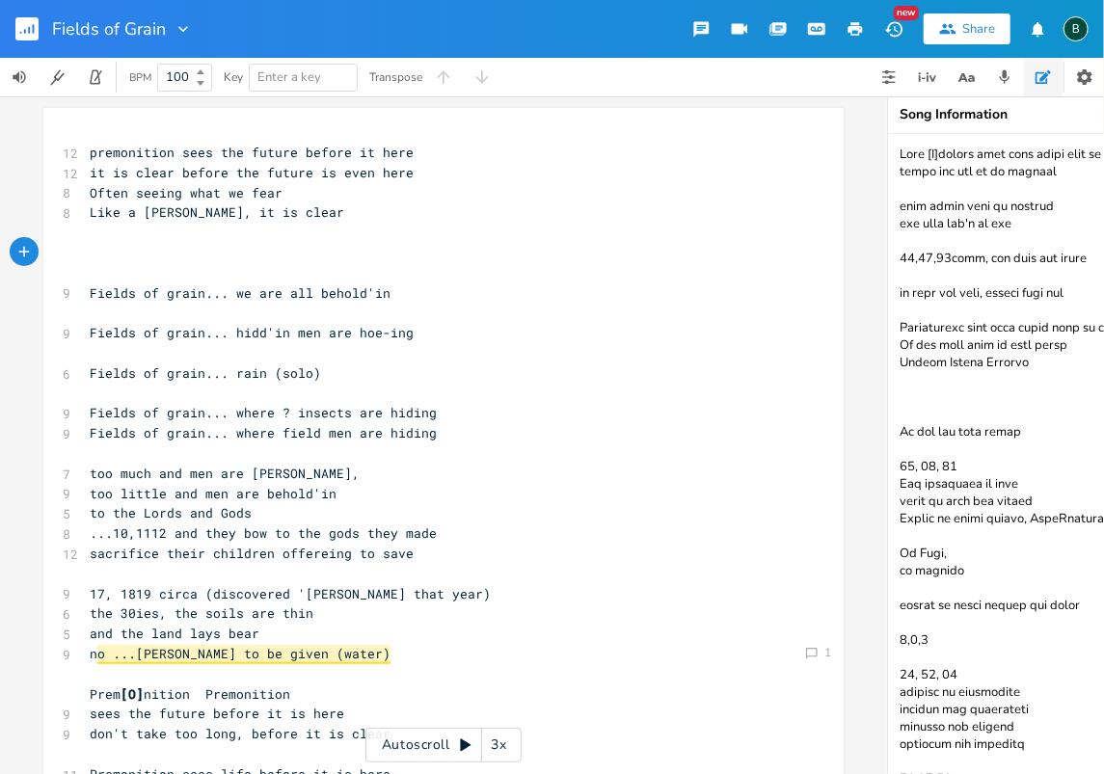
click at [899, 204] on textarea at bounding box center [1081, 454] width 386 height 640
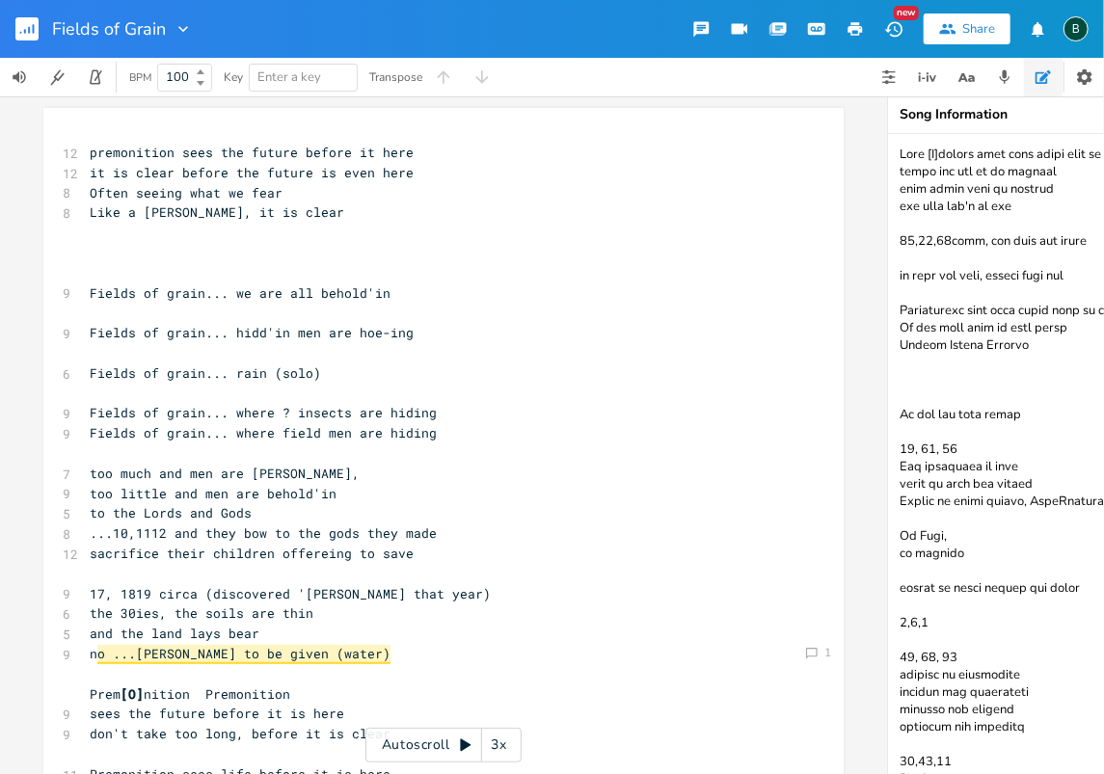
drag, startPoint x: 1030, startPoint y: 345, endPoint x: 897, endPoint y: 311, distance: 137.6
click at [897, 311] on textarea at bounding box center [1081, 454] width 386 height 640
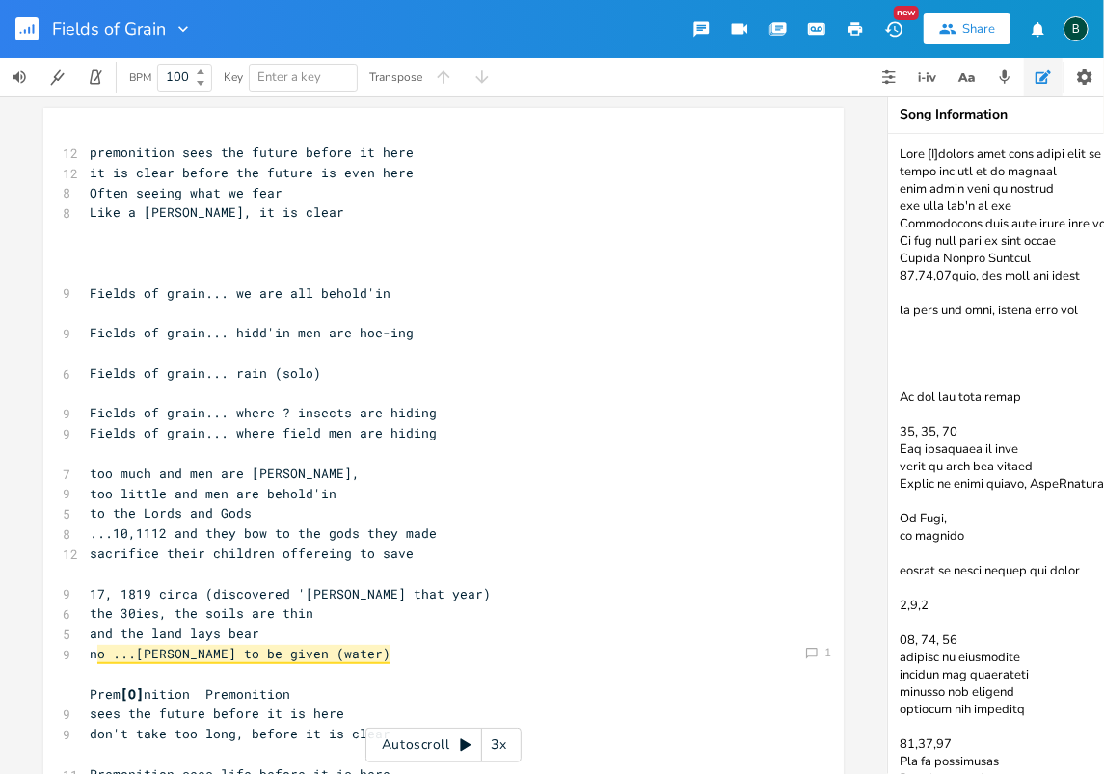
click at [920, 374] on textarea at bounding box center [1081, 454] width 386 height 640
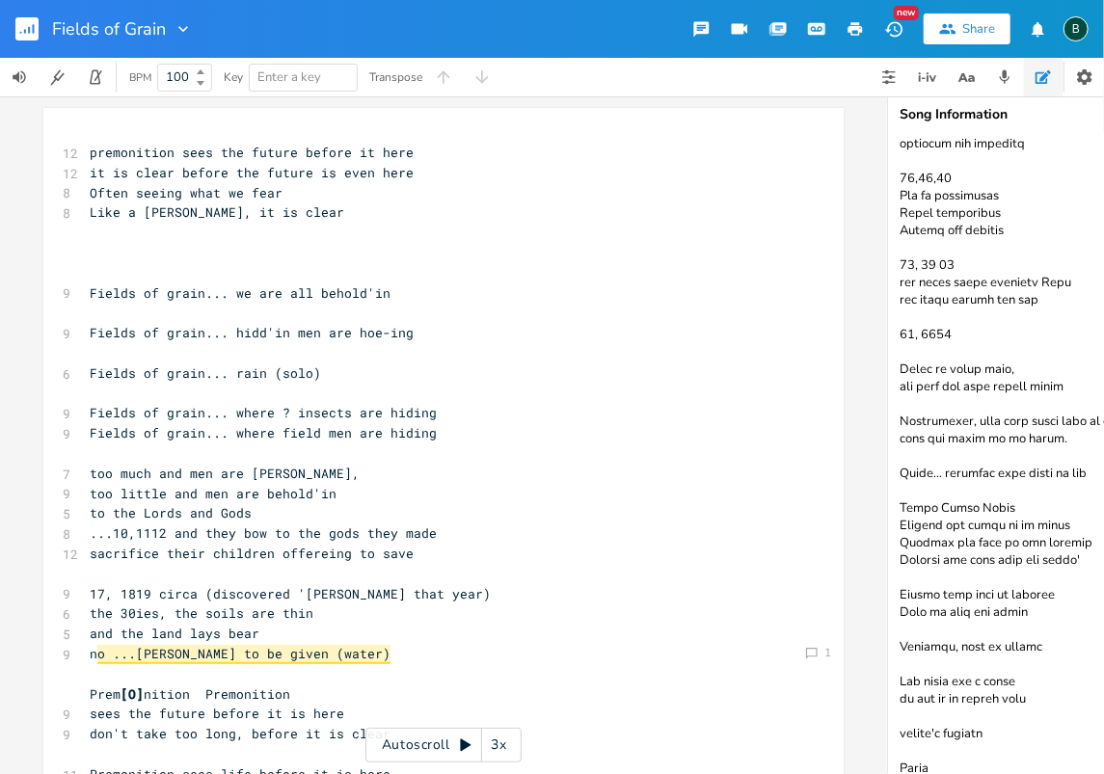
scroll to position [579, 0]
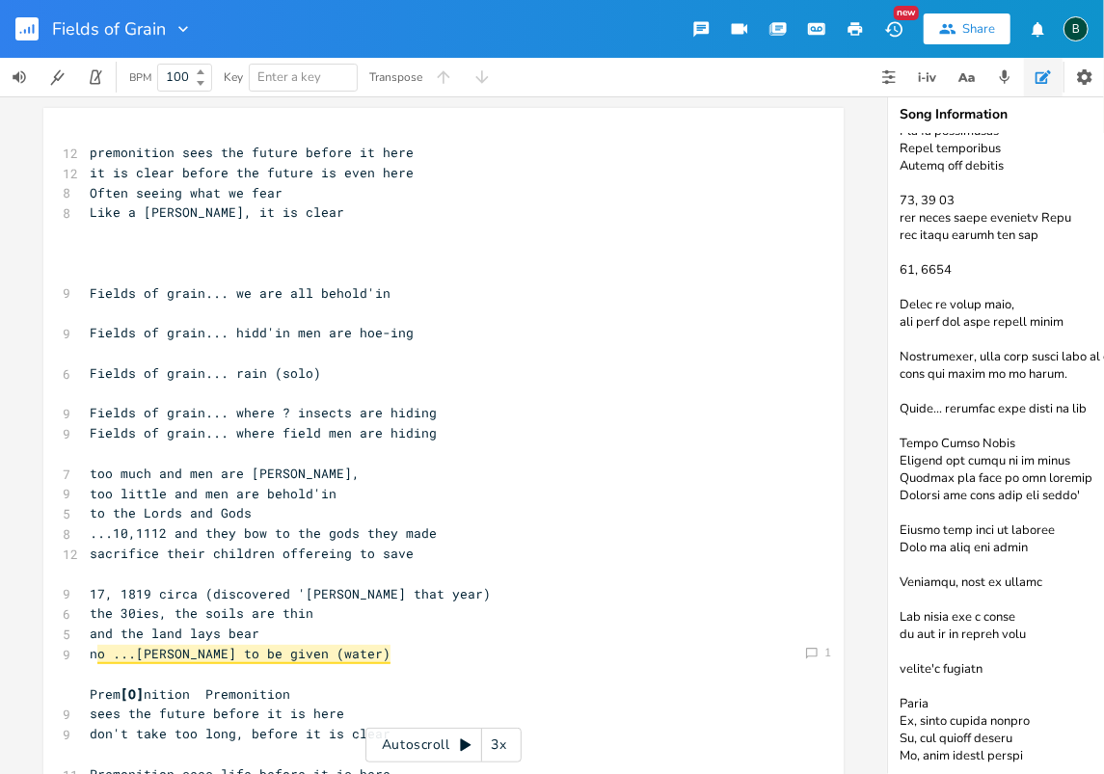
drag, startPoint x: 1054, startPoint y: 375, endPoint x: 893, endPoint y: 355, distance: 162.3
click at [893, 355] on textarea at bounding box center [1081, 454] width 386 height 640
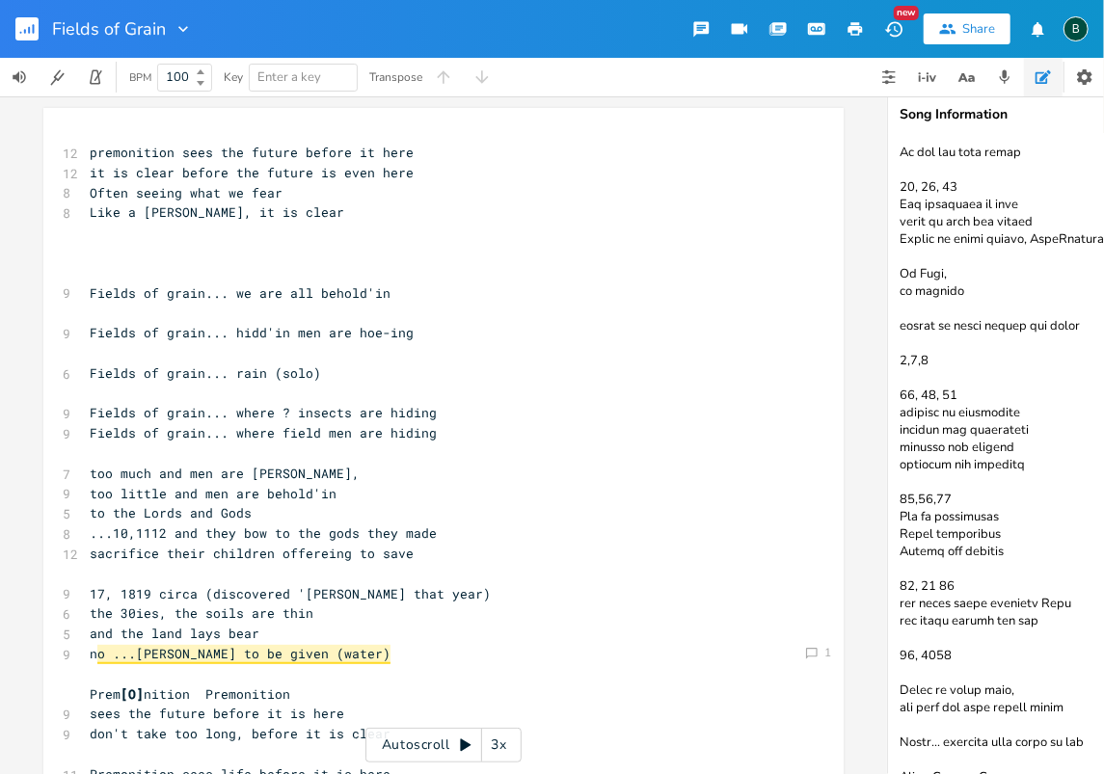
scroll to position [0, 0]
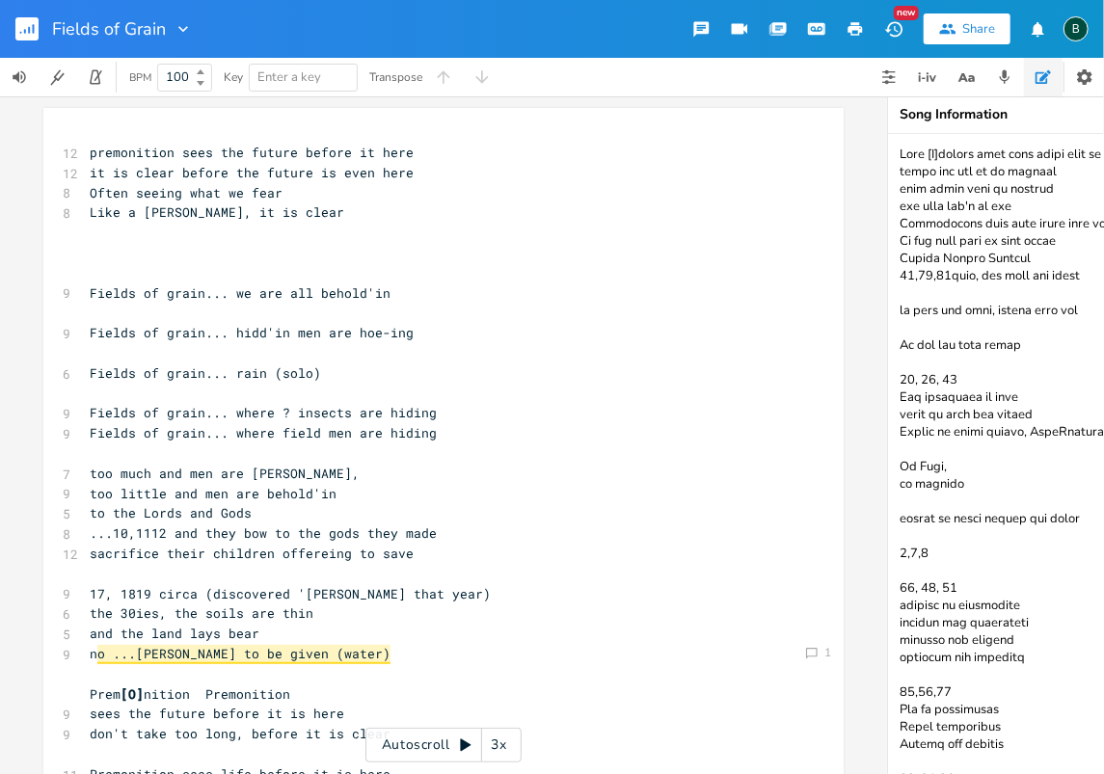
click at [1025, 258] on textarea at bounding box center [1081, 454] width 386 height 640
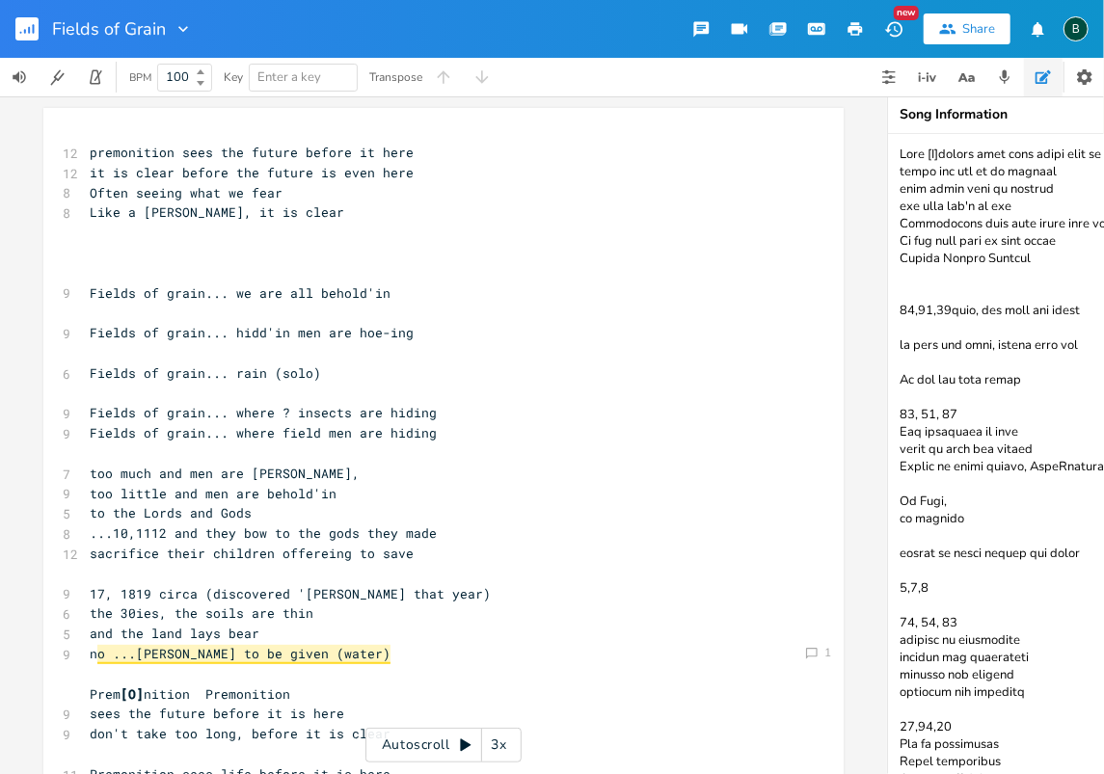
click at [905, 271] on textarea at bounding box center [1081, 454] width 386 height 640
paste textarea "Premunition, says life needs life to survive form the lands we do clear."
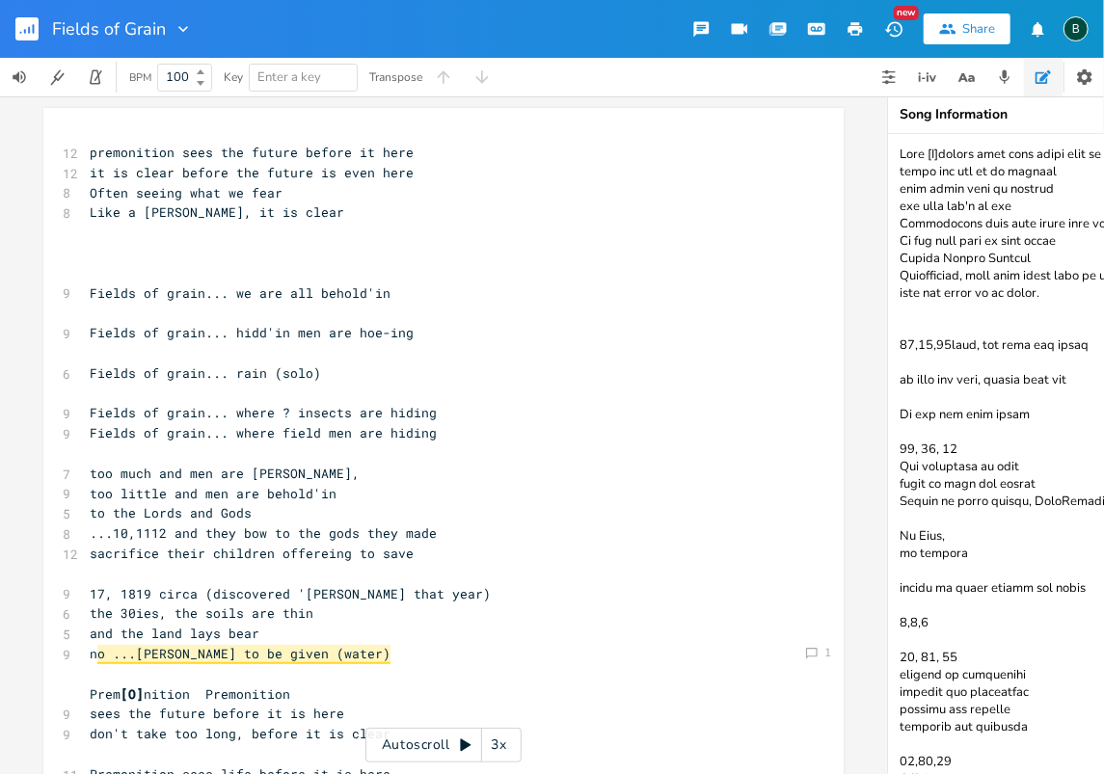
paste textarea "Premunition, says life needs life to survive form the lands we do clear."
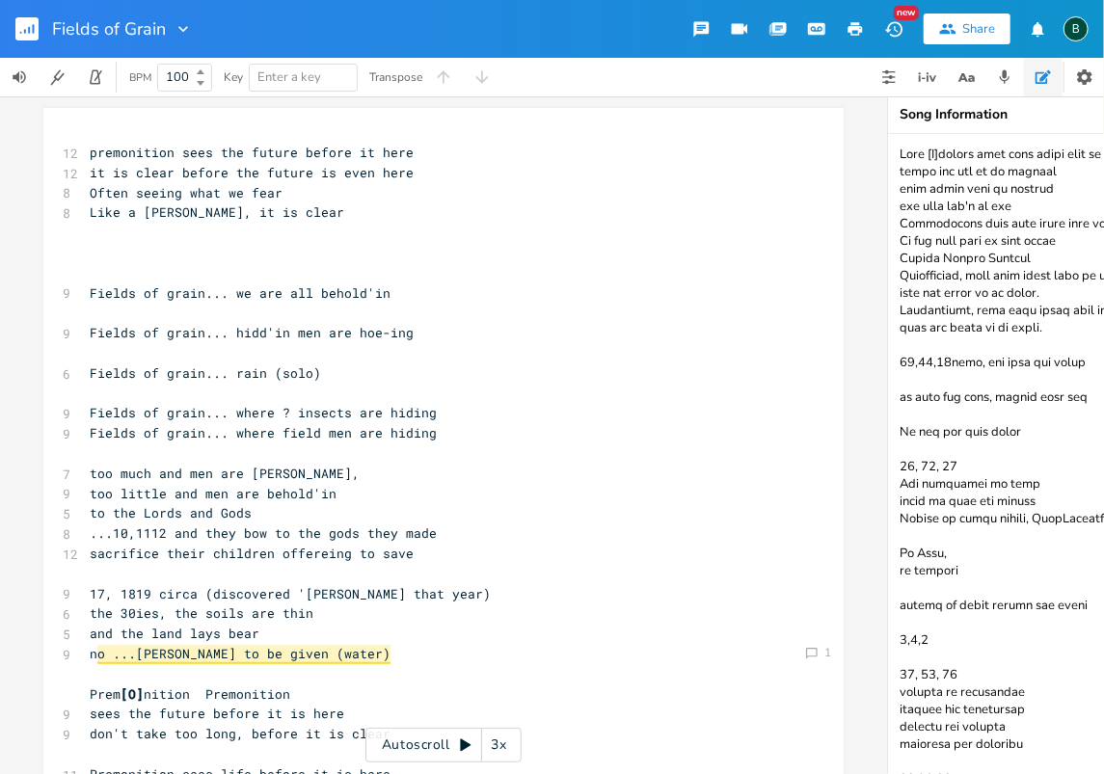
drag, startPoint x: 1056, startPoint y: 326, endPoint x: 899, endPoint y: 314, distance: 157.6
click at [899, 314] on textarea at bounding box center [1081, 454] width 386 height 640
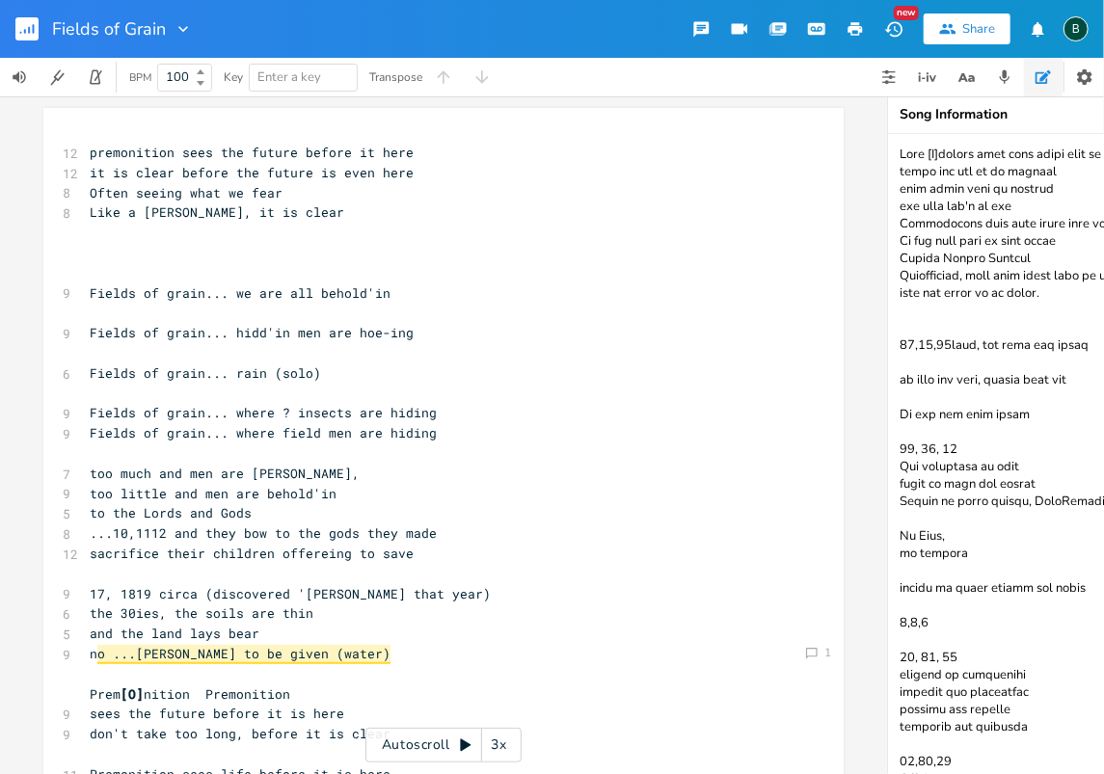
drag, startPoint x: 1052, startPoint y: 294, endPoint x: 876, endPoint y: 150, distance: 227.6
click at [876, 150] on div "Comment 1 xxxxxxxxxx 12 premonition sees the future before it here 12 it is cle…" at bounding box center [552, 435] width 1104 height 678
type textarea "Prem [U][PERSON_NAME] says life needs life to survive needs you and me to survi…"
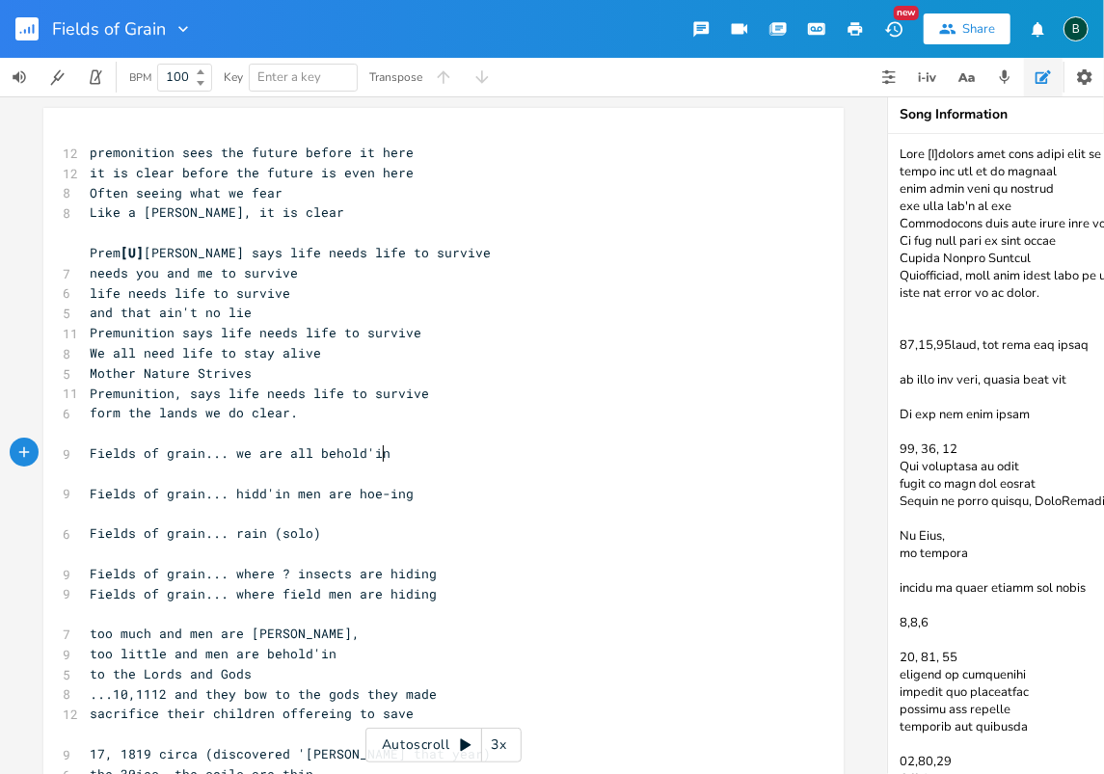
click at [507, 446] on pre "Fields of grain... we are all behold'in" at bounding box center [434, 454] width 696 height 20
click at [114, 149] on span "premonition sees the future before it here" at bounding box center [252, 152] width 324 height 17
type textarea "["
type textarea "]"
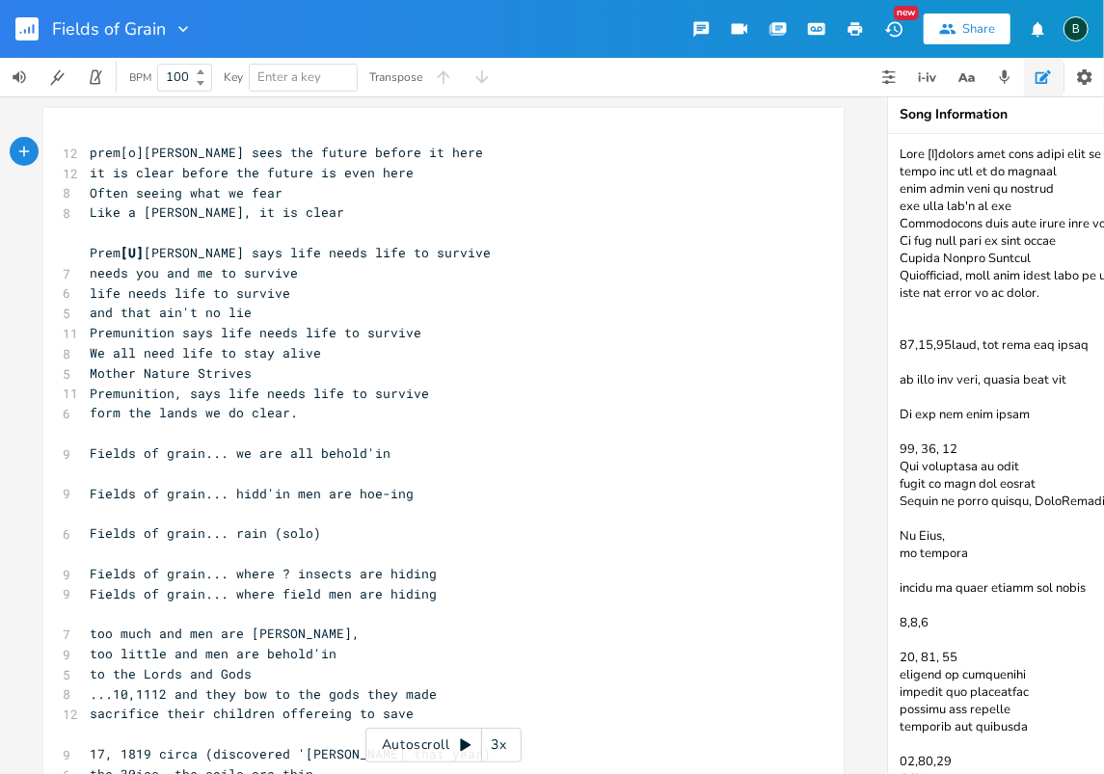
click at [114, 153] on span "prem[o][PERSON_NAME] sees the future before it here" at bounding box center [287, 152] width 394 height 17
click at [144, 150] on span "prem [o] [PERSON_NAME] sees the future before it here" at bounding box center [287, 152] width 394 height 17
click at [134, 153] on span "[o]" at bounding box center [132, 152] width 23 height 17
click at [131, 152] on span "[o]" at bounding box center [132, 152] width 23 height 17
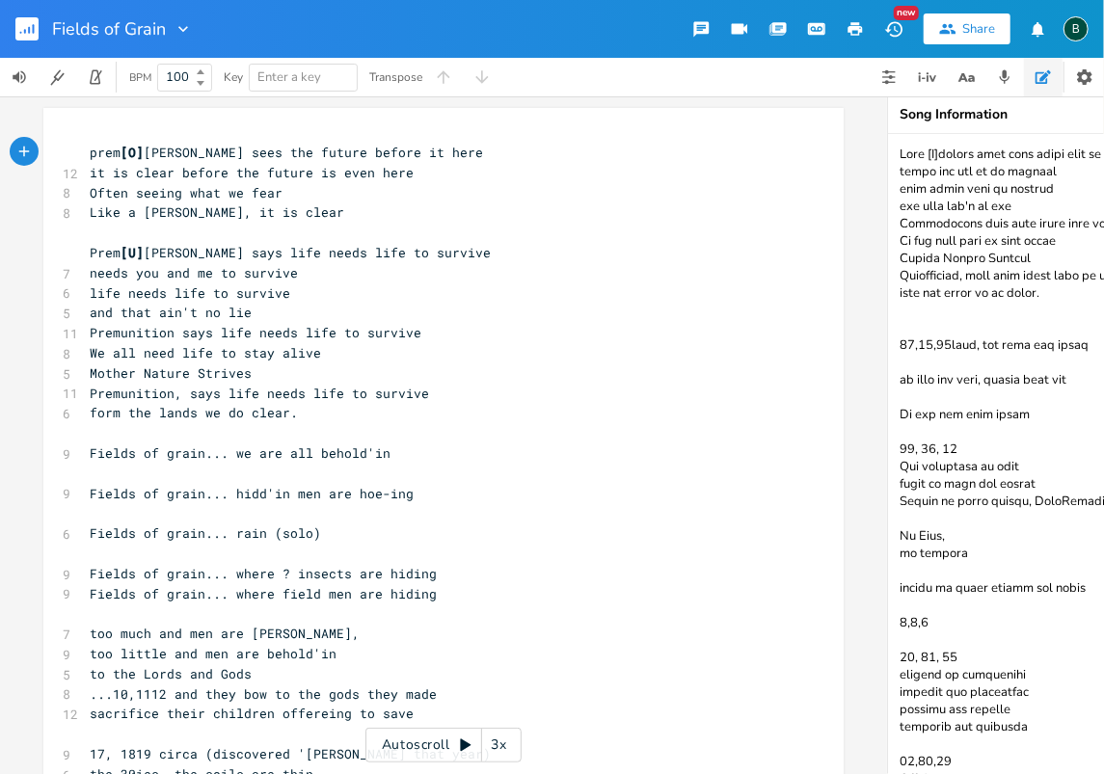
type textarea "On"
drag, startPoint x: 106, startPoint y: 412, endPoint x: 93, endPoint y: 415, distance: 13.8
click at [93, 415] on span "form the lands we do clear." at bounding box center [194, 412] width 208 height 17
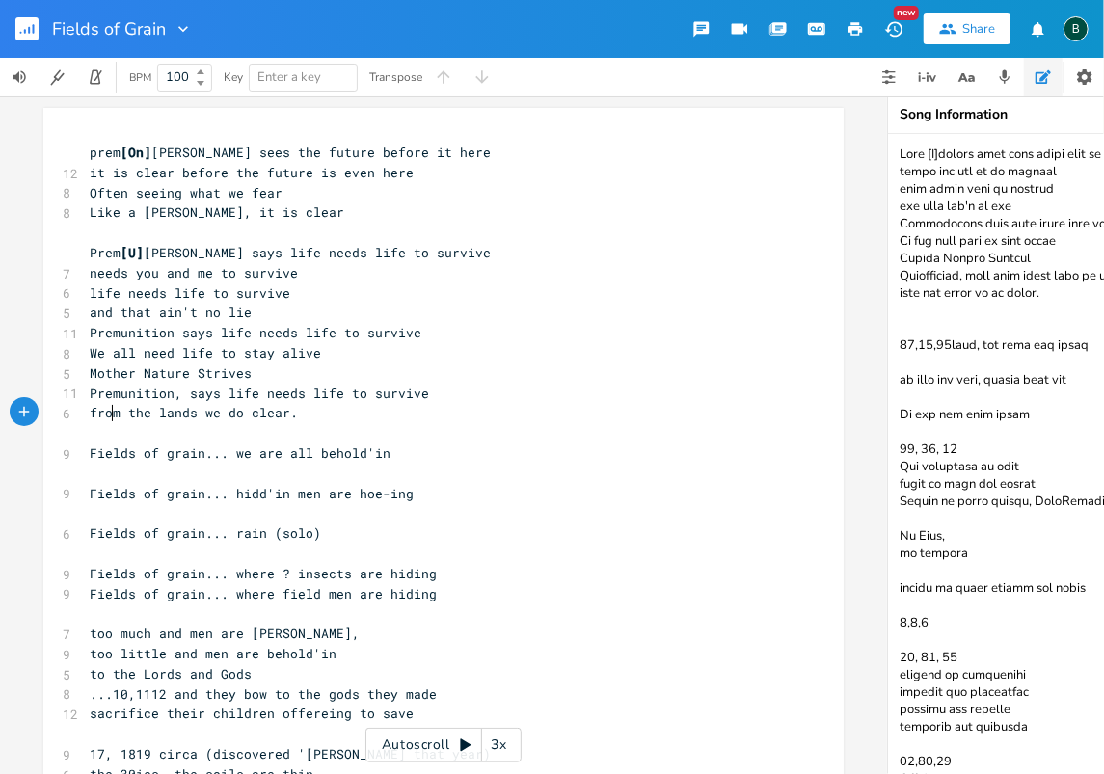
type textarea "ro"
drag, startPoint x: 1068, startPoint y: 293, endPoint x: 883, endPoint y: 151, distance: 233.2
click at [883, 151] on div "Comment 1 ro x prem [On] [PERSON_NAME] sees the future before it here 12 it is …" at bounding box center [552, 435] width 1104 height 678
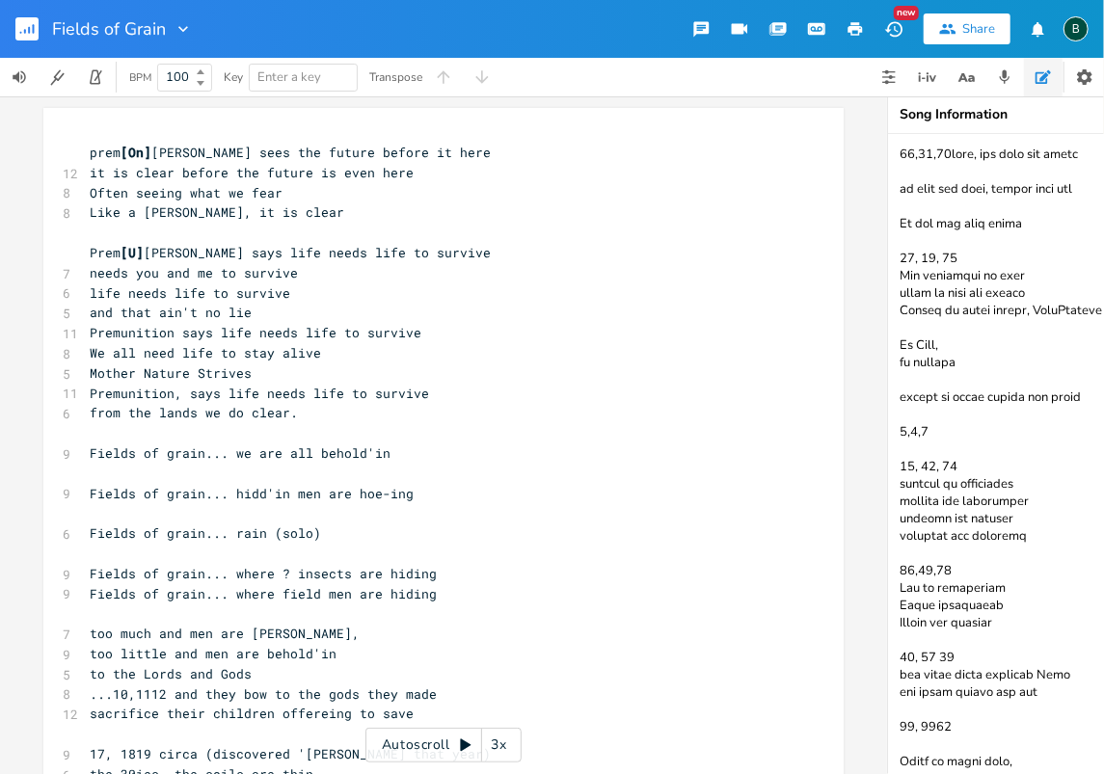
click at [899, 183] on textarea at bounding box center [1081, 454] width 386 height 640
click at [900, 138] on textarea at bounding box center [1081, 454] width 386 height 640
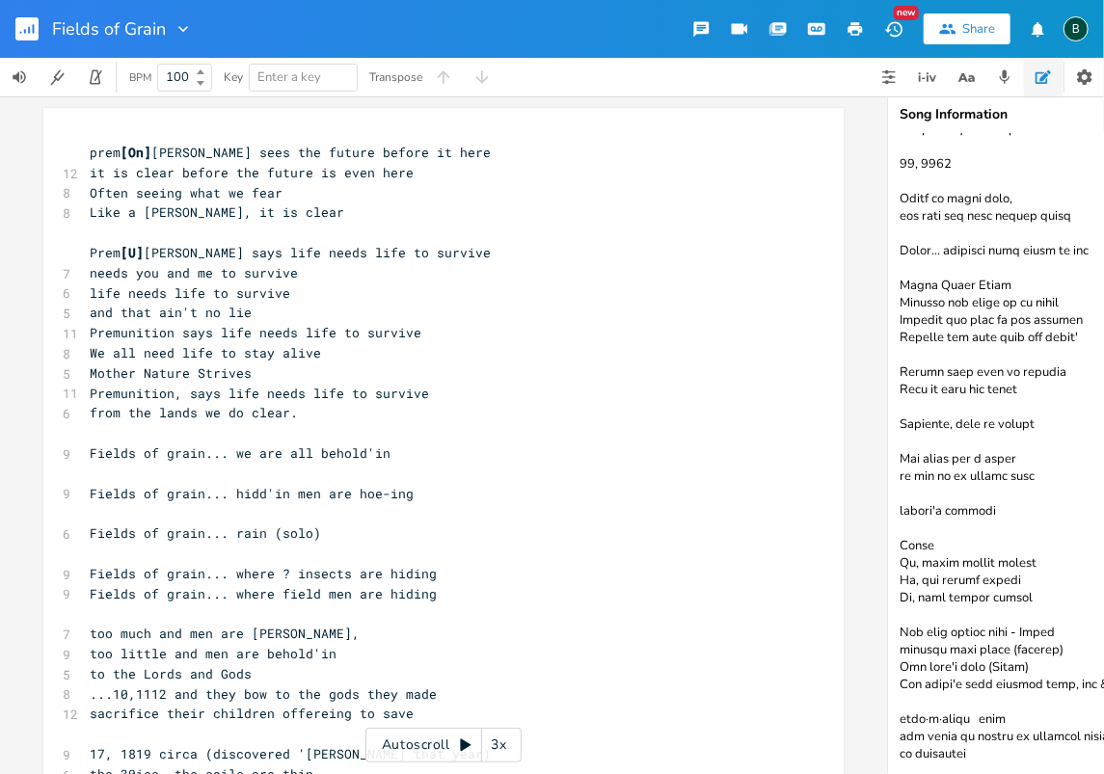
scroll to position [610, 0]
drag, startPoint x: 970, startPoint y: 747, endPoint x: 900, endPoint y: 715, distance: 77.7
click at [900, 715] on textarea at bounding box center [1081, 454] width 386 height 640
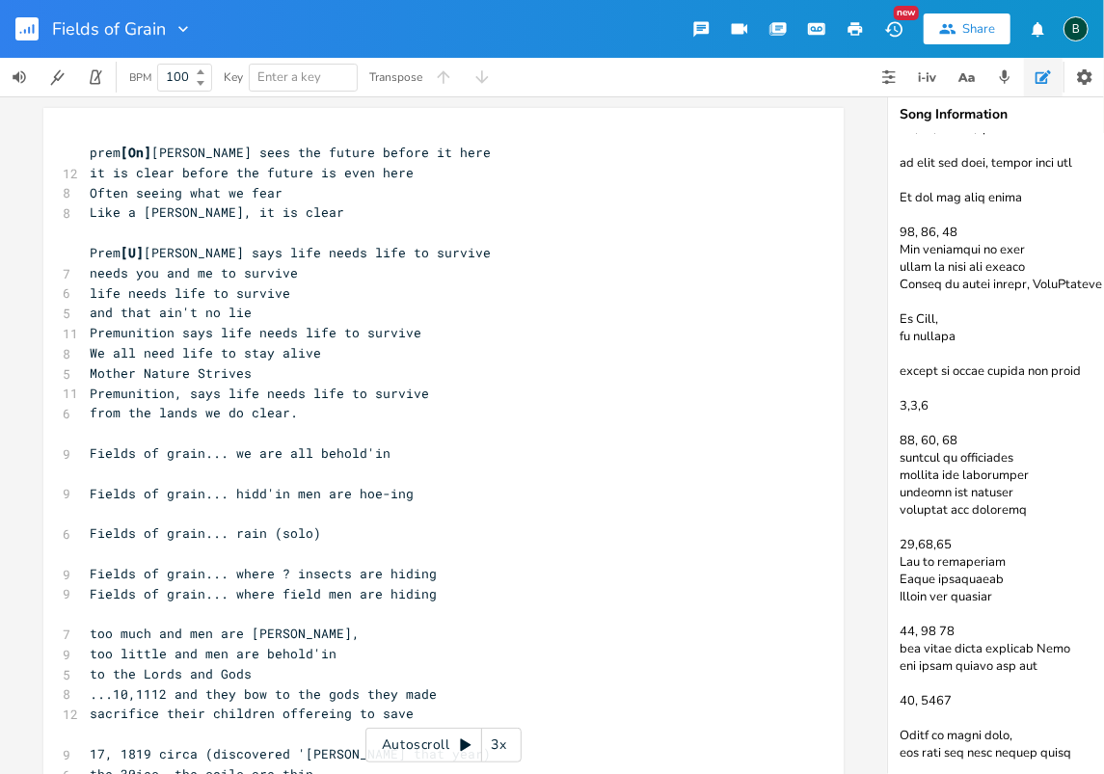
scroll to position [0, 0]
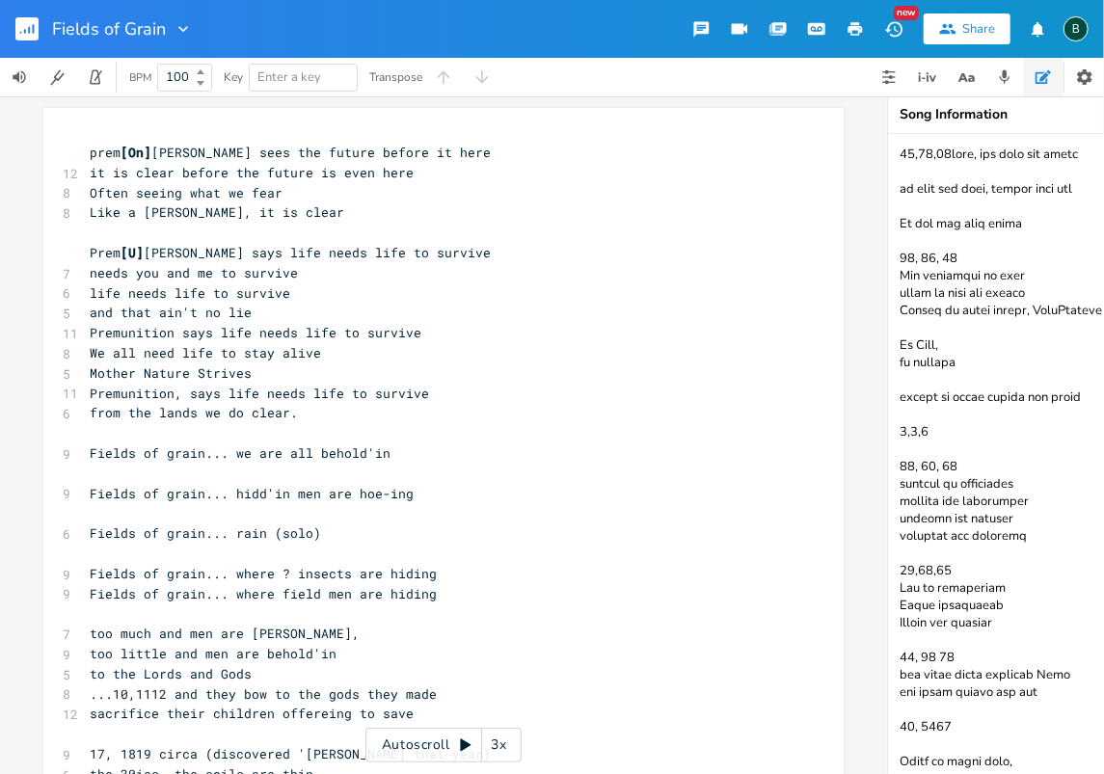
click at [900, 144] on textarea at bounding box center [1081, 454] width 386 height 640
paste textarea "prov·e·[PERSON_NAME] noun the place of origin or earliest known history of some…"
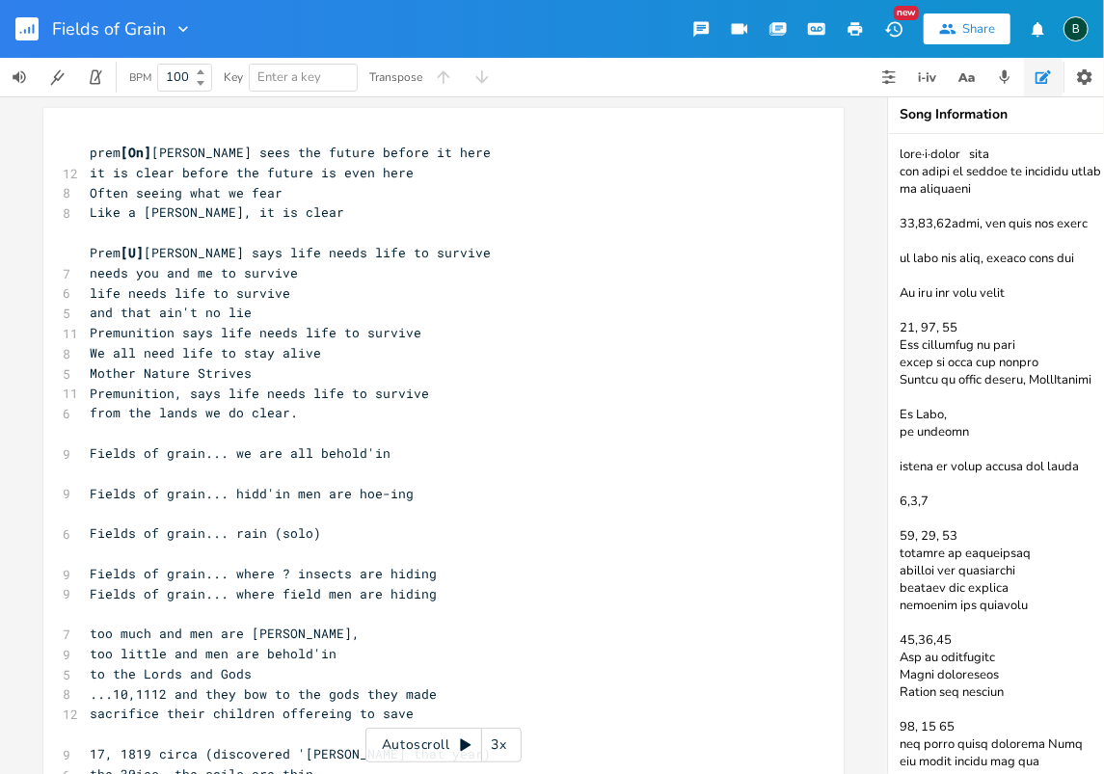
type textarea "lore·i·dolor sita con adipi el seddoe te incididu utlab etdolor ma aliquaeni 12…"
click at [324, 214] on pre "Like a [PERSON_NAME], it is clear" at bounding box center [434, 213] width 696 height 20
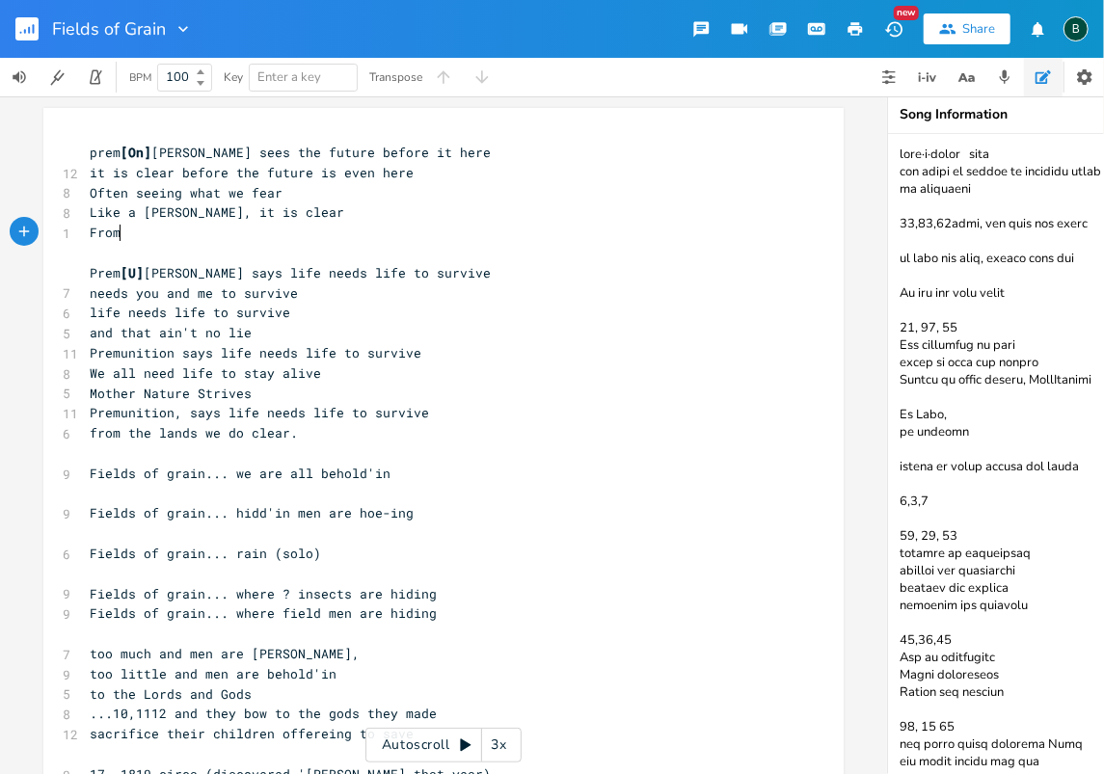
scroll to position [0, 31]
type textarea "From"
drag, startPoint x: 970, startPoint y: 151, endPoint x: 901, endPoint y: 156, distance: 69.6
click at [901, 156] on textarea at bounding box center [1081, 454] width 386 height 640
click at [122, 231] on pre "From" at bounding box center [434, 233] width 696 height 20
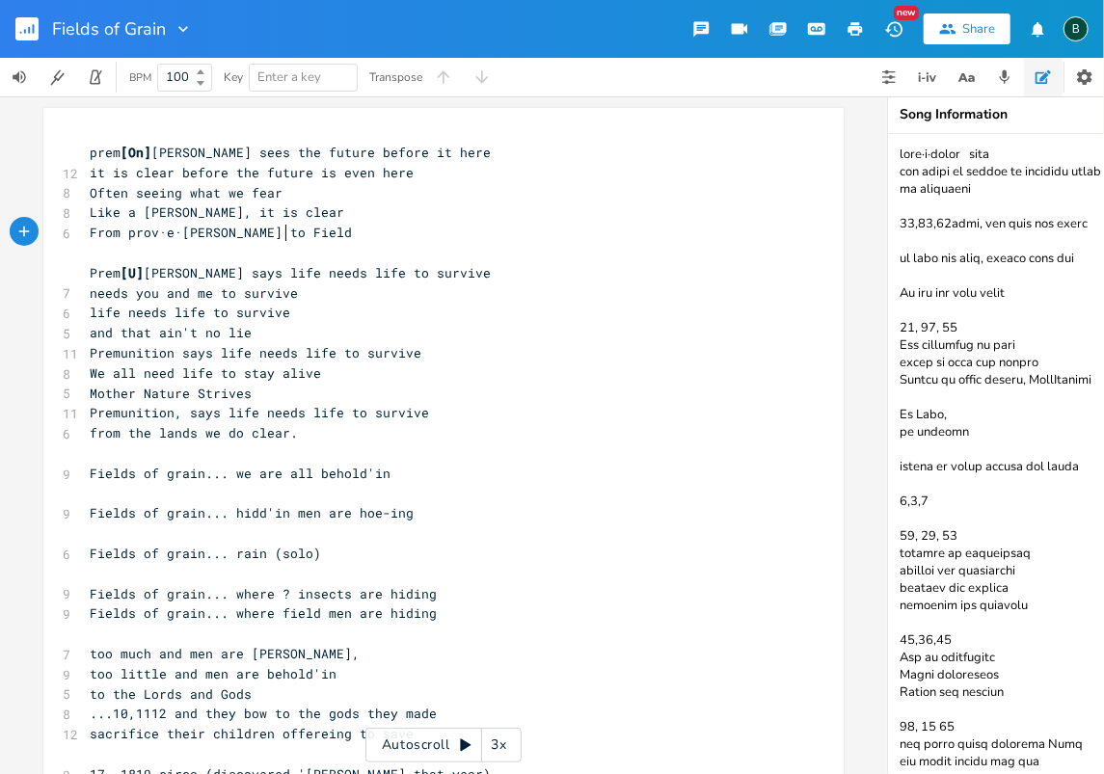
scroll to position [0, 51]
type textarea "to Fields of Gain"
type textarea "rain"
click at [27, 32] on rect "button" at bounding box center [26, 28] width 23 height 23
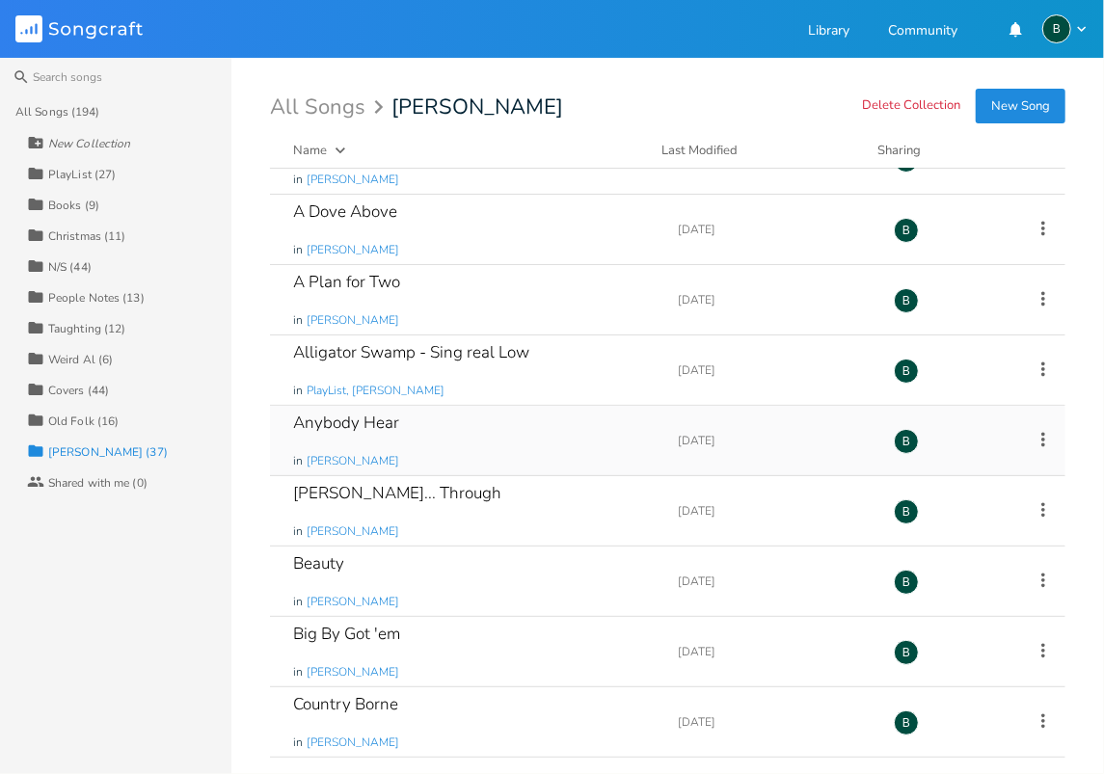
scroll to position [128, 0]
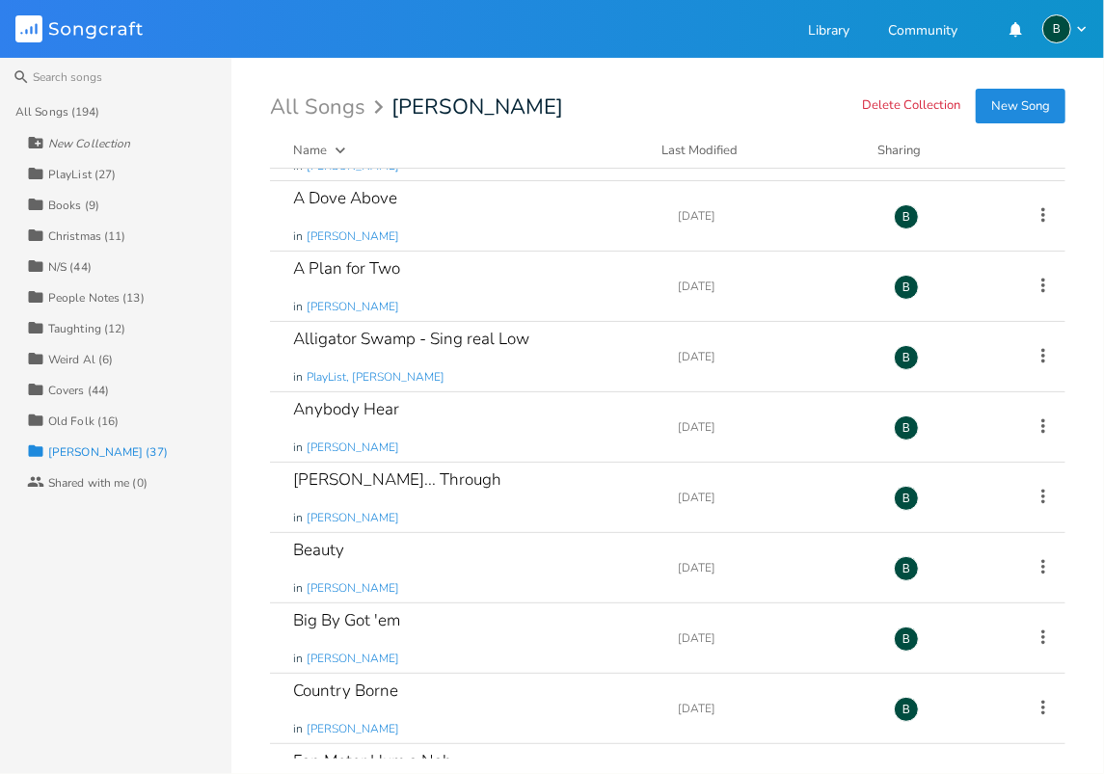
click at [76, 326] on div "Taughting (12)" at bounding box center [86, 329] width 77 height 12
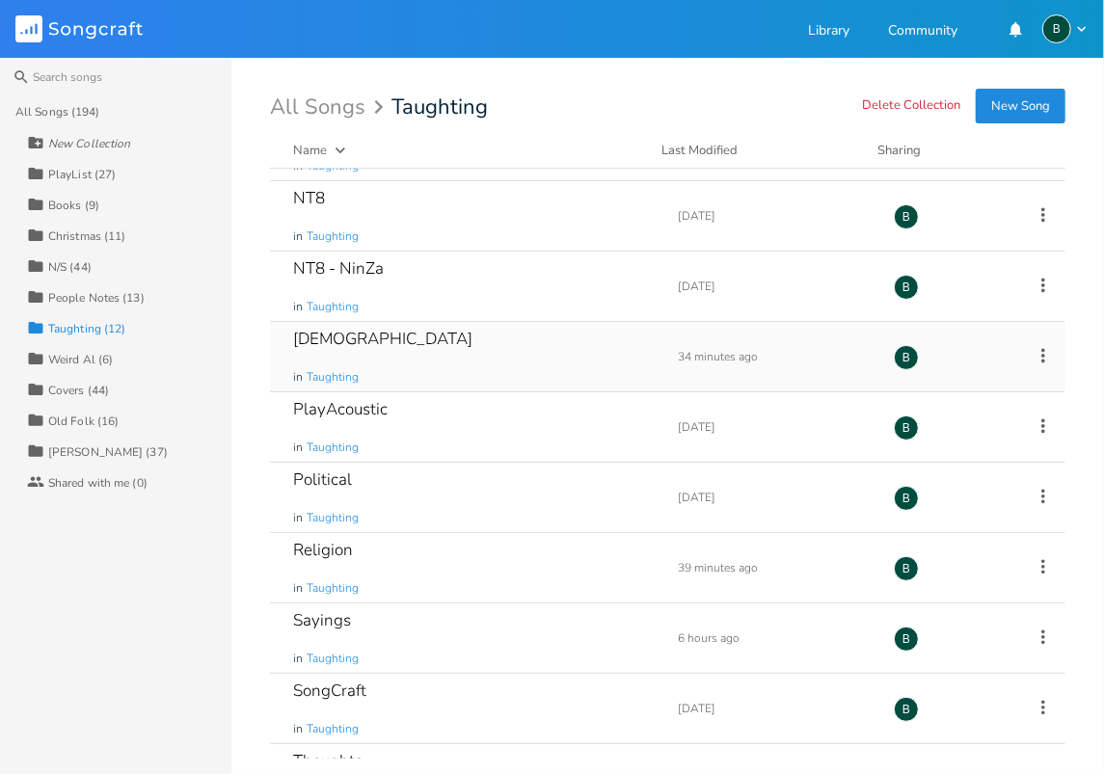
click at [340, 336] on div "[DEMOGRAPHIC_DATA]" at bounding box center [382, 339] width 179 height 16
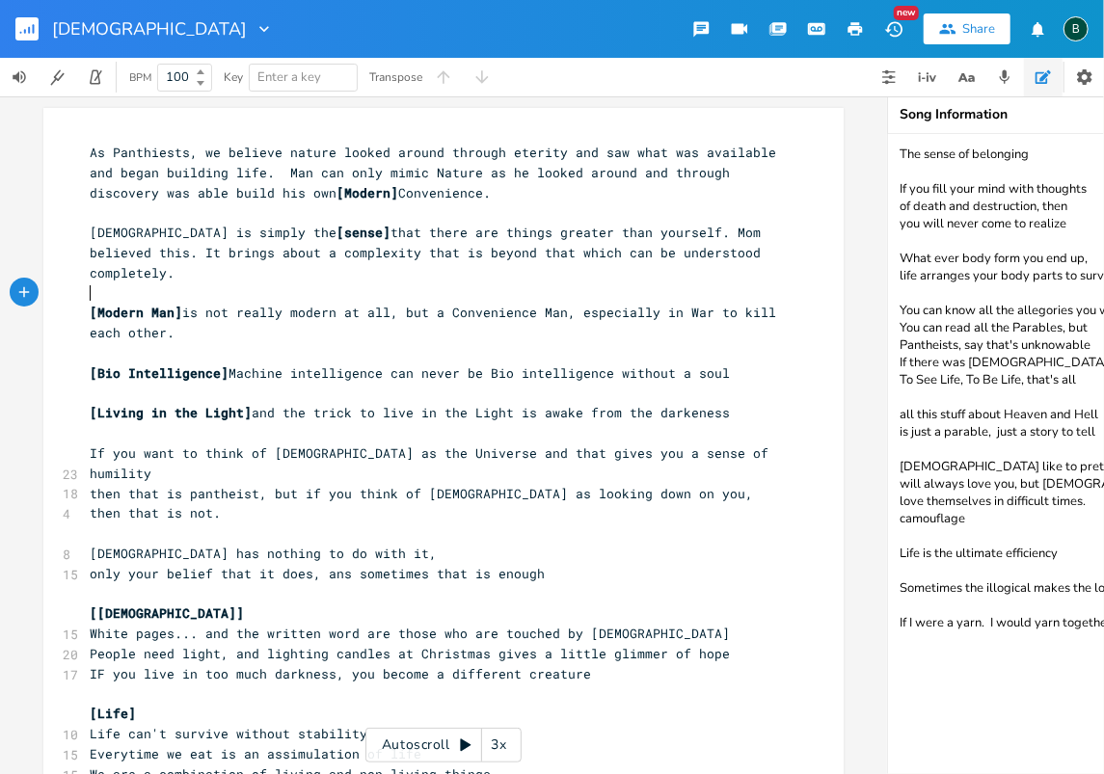
click at [90, 304] on span "[Modern Man]" at bounding box center [136, 312] width 93 height 17
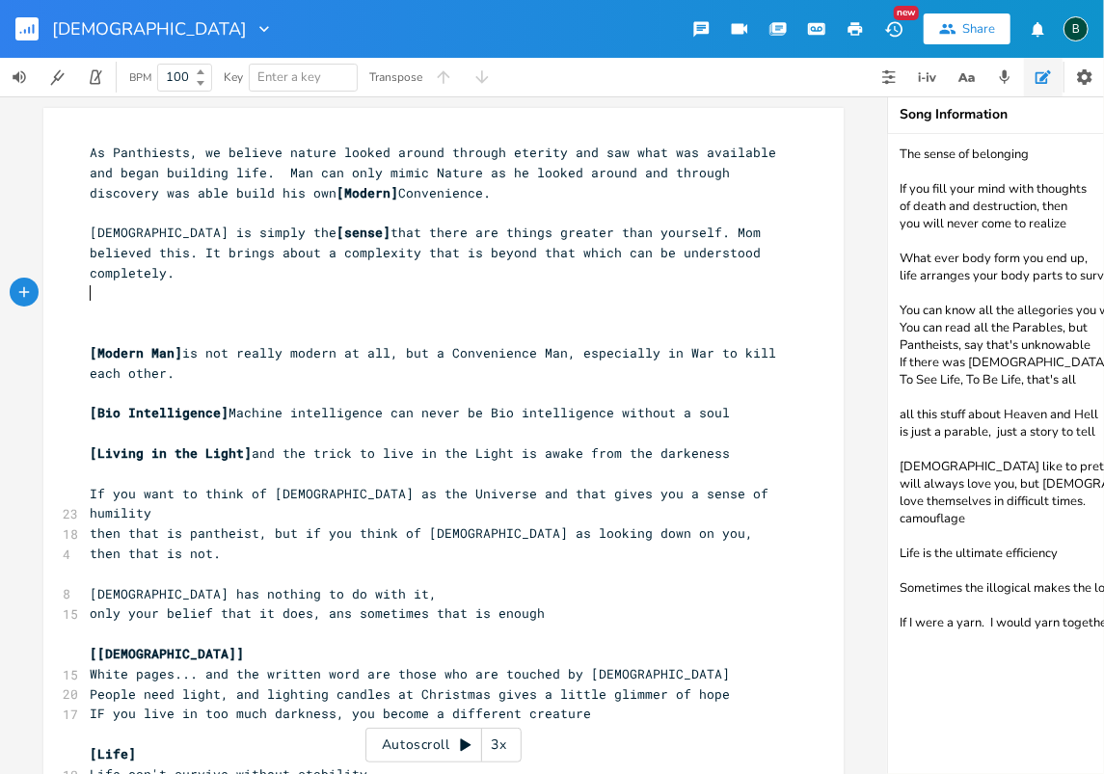
click at [86, 303] on pre "​" at bounding box center [434, 313] width 696 height 20
type textarea "[DEMOGRAPHIC_DATA] is just Life. Anything that evoled into life"
click at [337, 304] on span "[DEMOGRAPHIC_DATA] is just Life. Anything that evoled into life" at bounding box center [337, 312] width 494 height 17
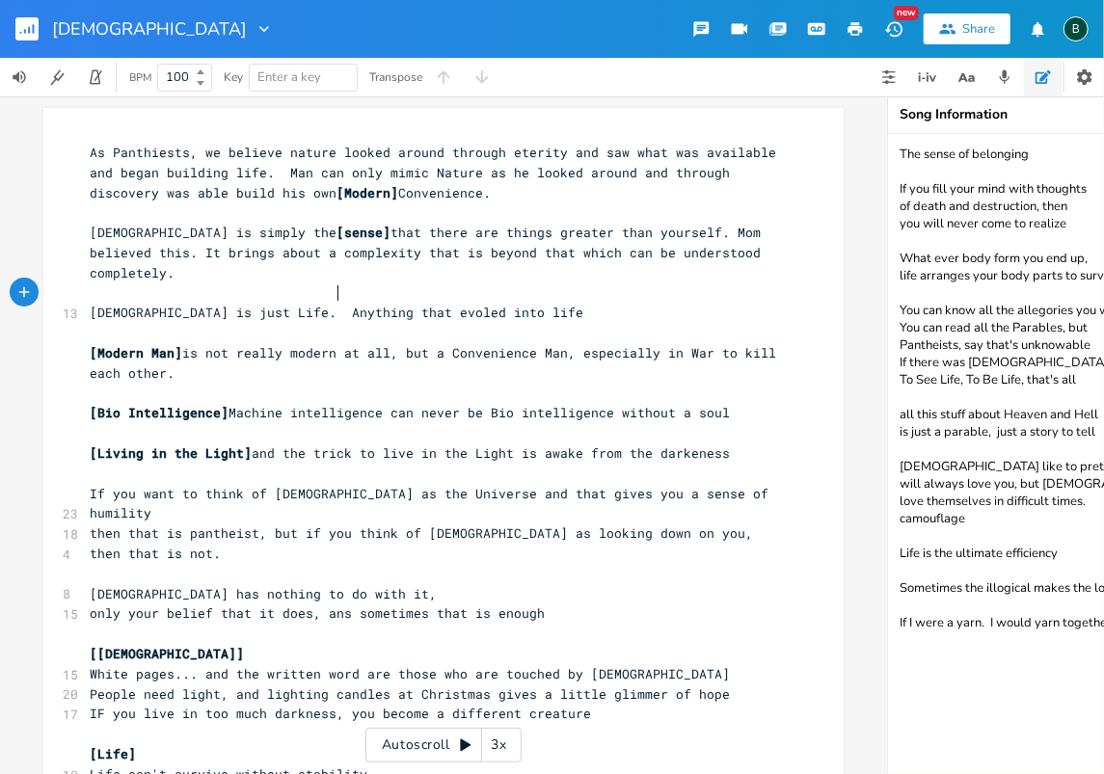
click at [332, 304] on span "[DEMOGRAPHIC_DATA] is just Life. Anything that evoled into life" at bounding box center [337, 312] width 494 height 17
type textarea "has"
click at [392, 304] on span "[DEMOGRAPHIC_DATA] is just Life. Anything that has evoled into life" at bounding box center [352, 312] width 525 height 17
type textarea "v"
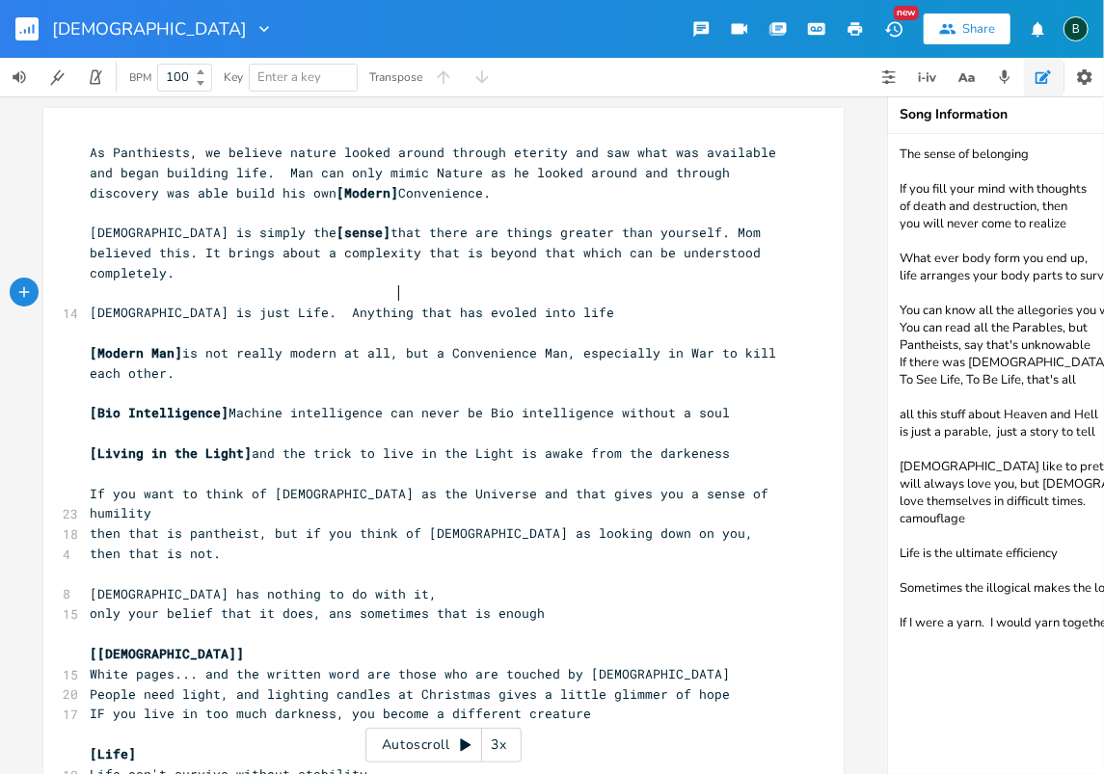
scroll to position [0, 6]
click at [493, 303] on pre "[DEMOGRAPHIC_DATA] is just Life. Anything that has evolved into life" at bounding box center [434, 313] width 696 height 20
type textarea "is"
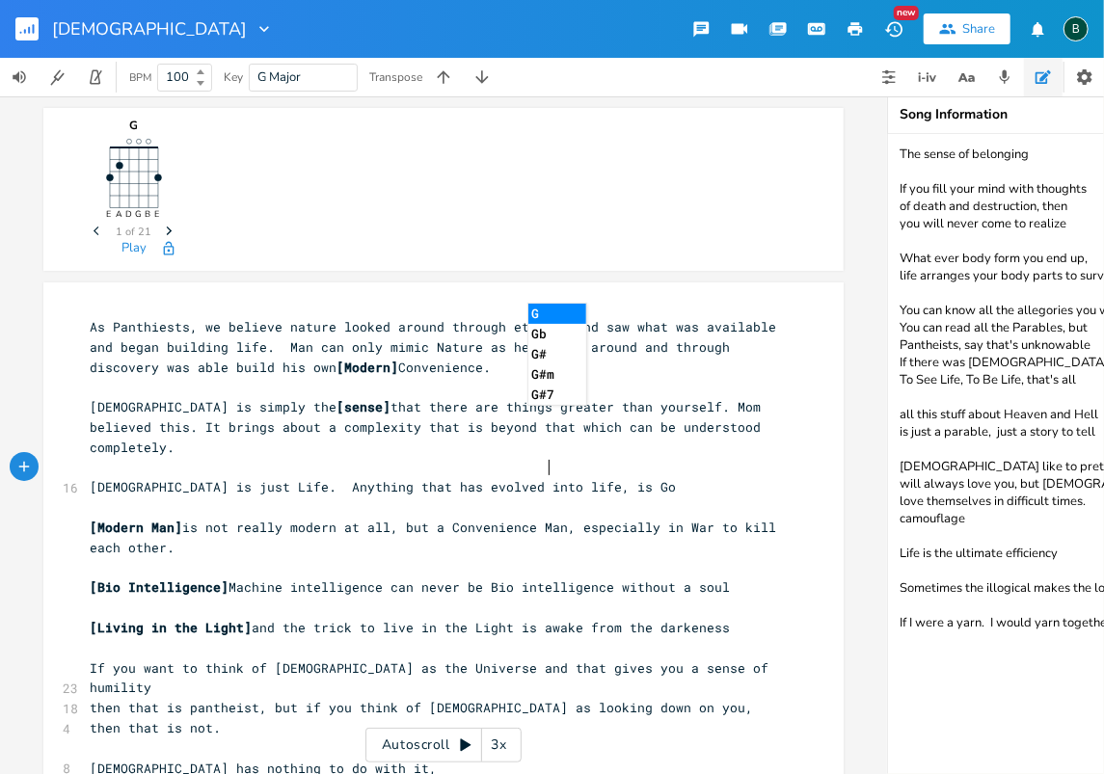
type textarea ", is [DEMOGRAPHIC_DATA]"
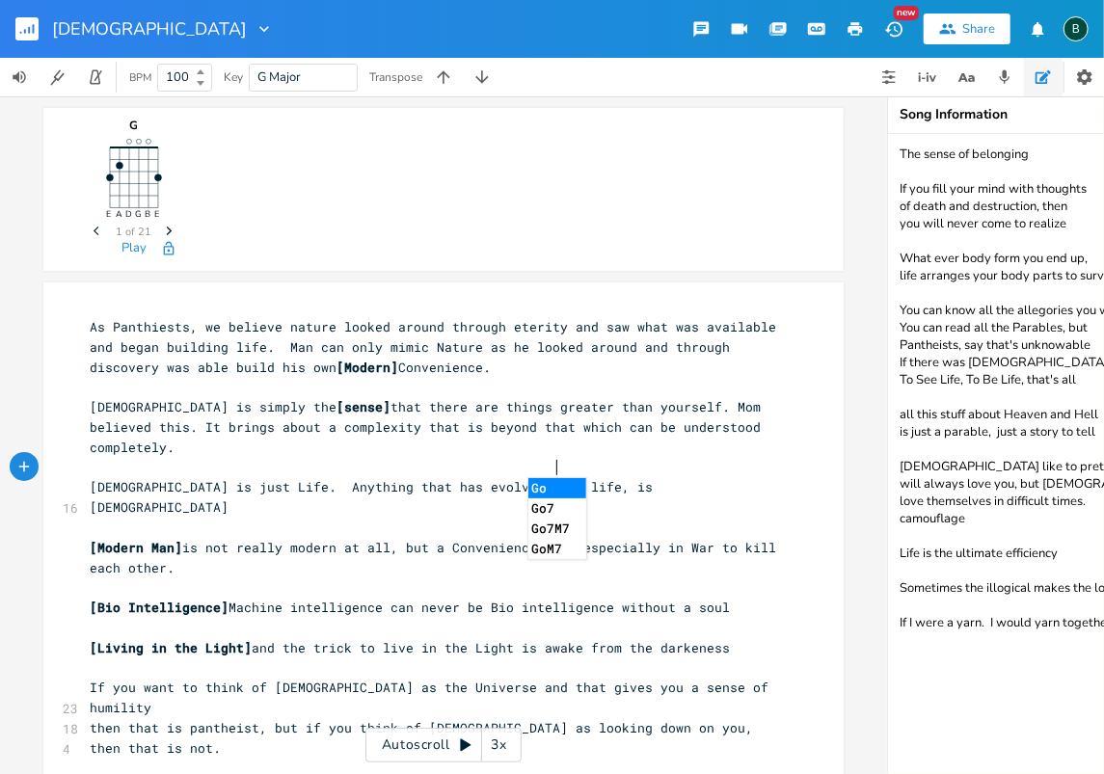
scroll to position [0, 41]
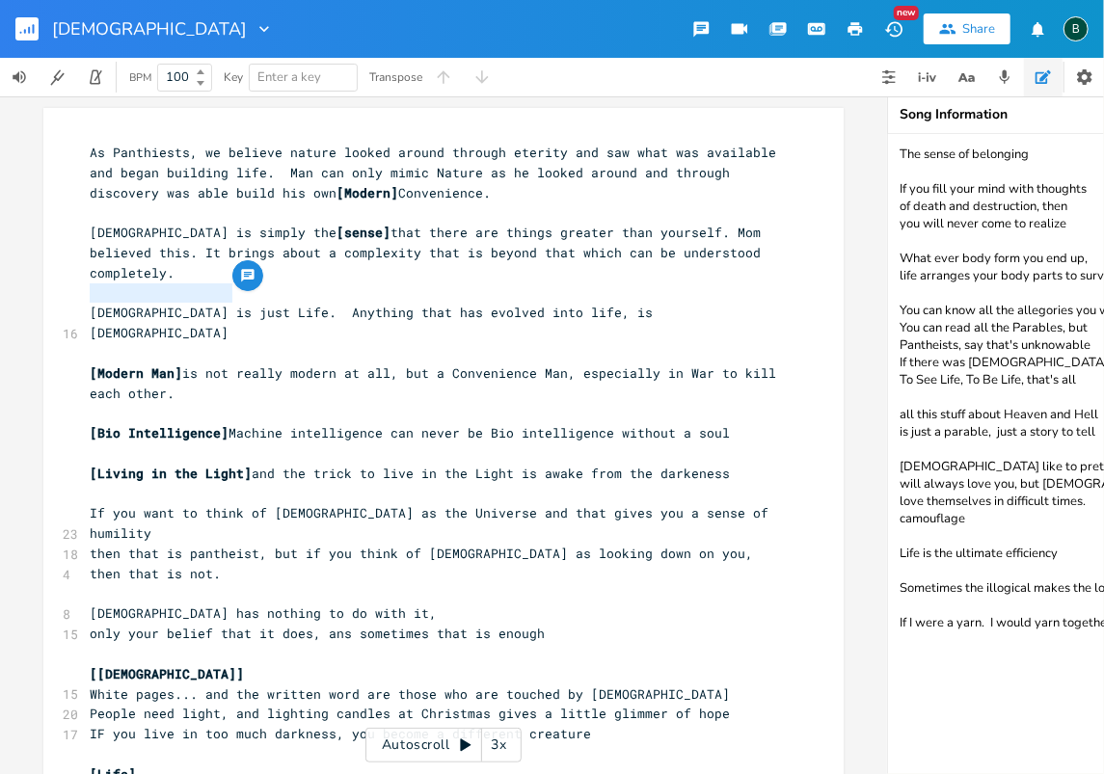
drag, startPoint x: 226, startPoint y: 291, endPoint x: 80, endPoint y: 301, distance: 146.0
click at [86, 303] on pre "[DEMOGRAPHIC_DATA] is just Life. Anything that has evolved into life, is [DEMOG…" at bounding box center [434, 323] width 696 height 41
type textarea "[DEMOGRAPHIC_DATA] is just Life."
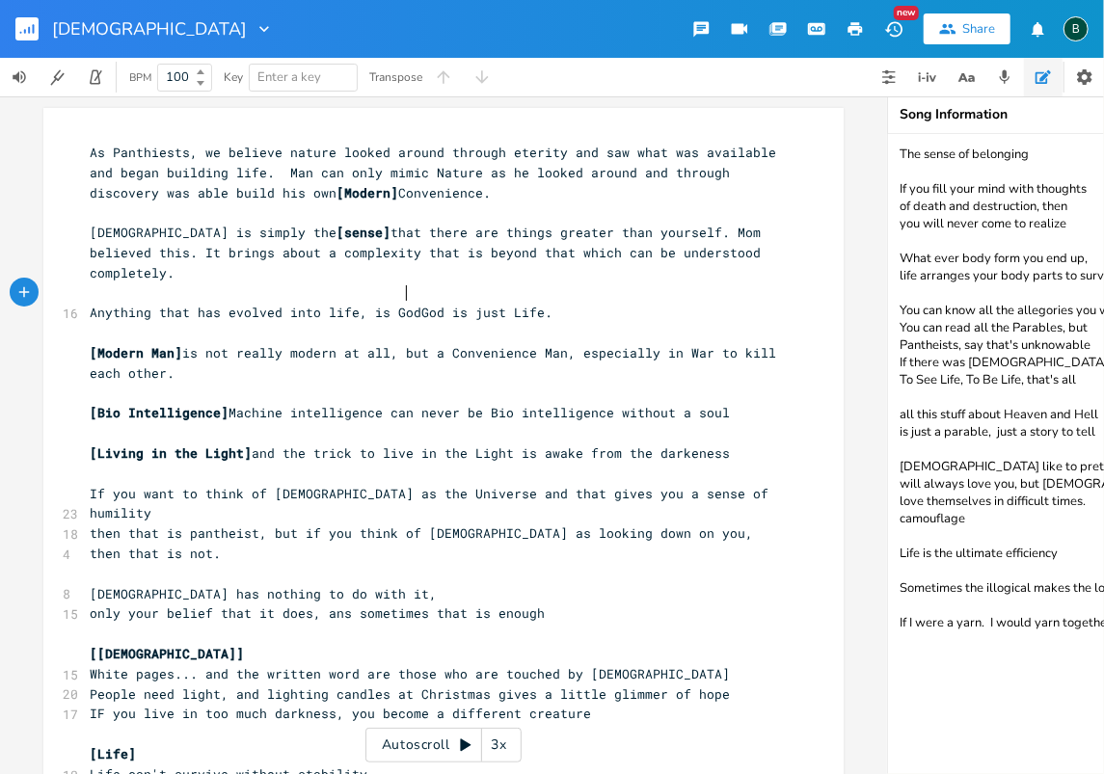
click at [403, 304] on span "Anything that has evolved into life, is GodGod is just Life." at bounding box center [321, 312] width 463 height 17
click at [408, 304] on span "Anything that has evolved into life, is GodGod is just Life." at bounding box center [321, 312] width 463 height 17
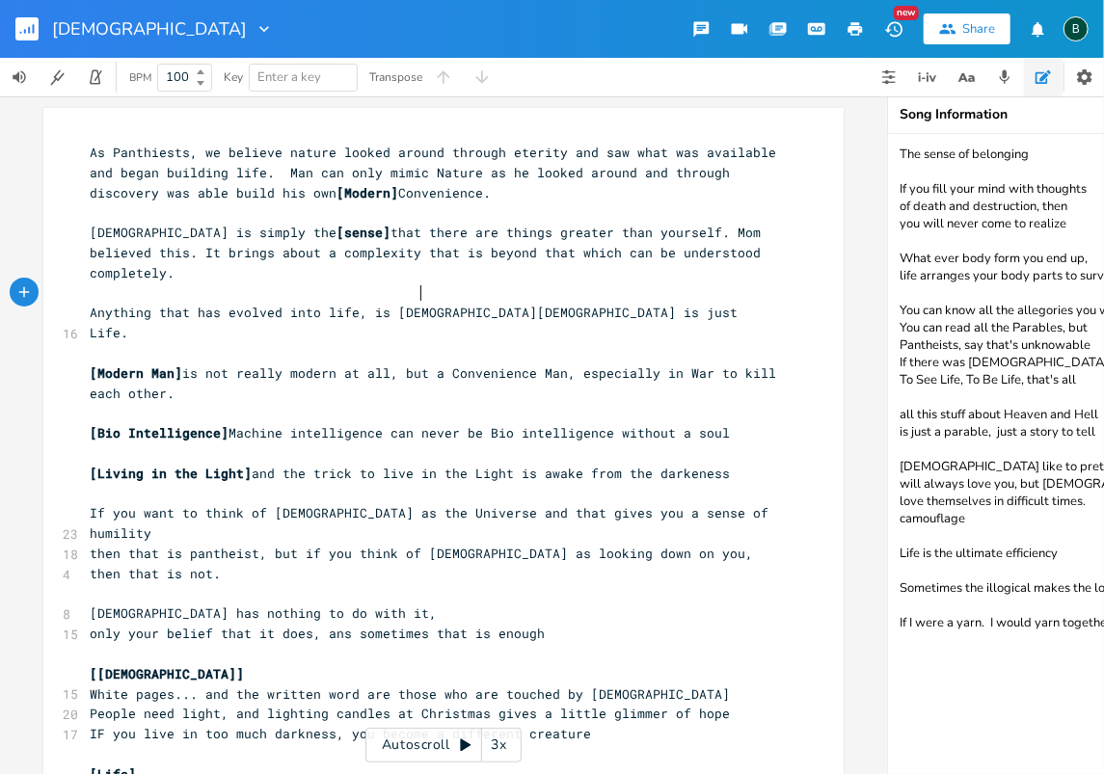
type textarea "."
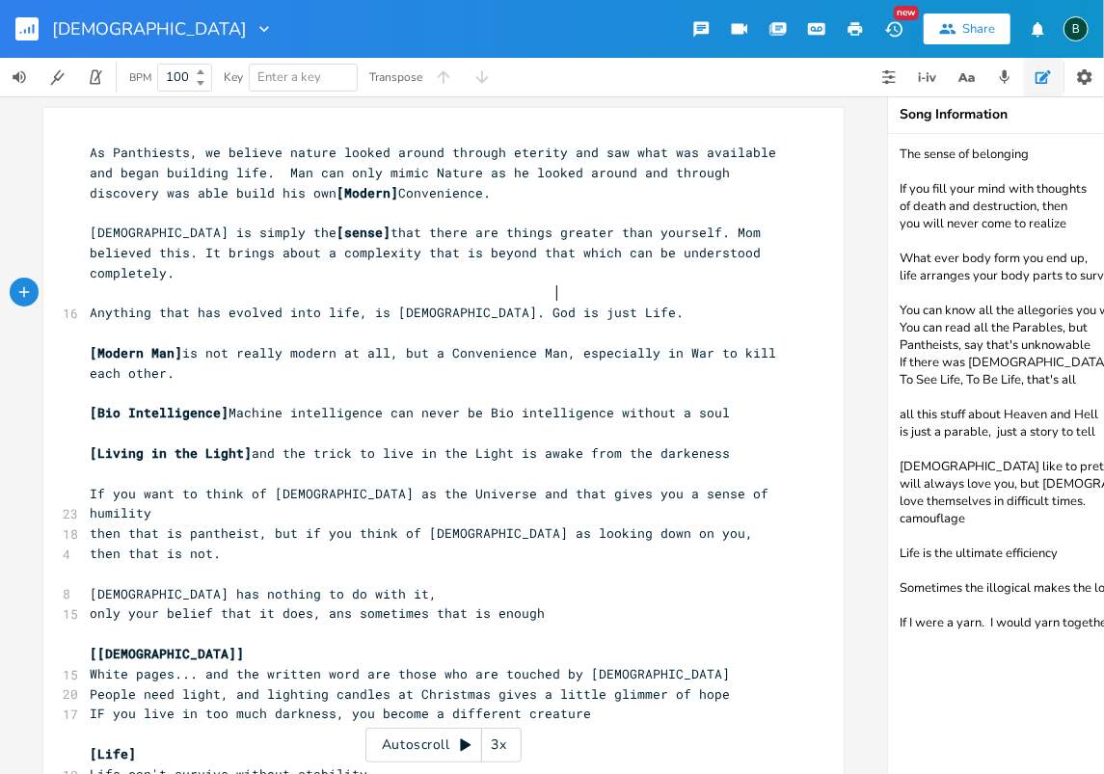
click at [550, 304] on span "Anything that has evolved into life, is [DEMOGRAPHIC_DATA]. God is just Life." at bounding box center [387, 312] width 594 height 17
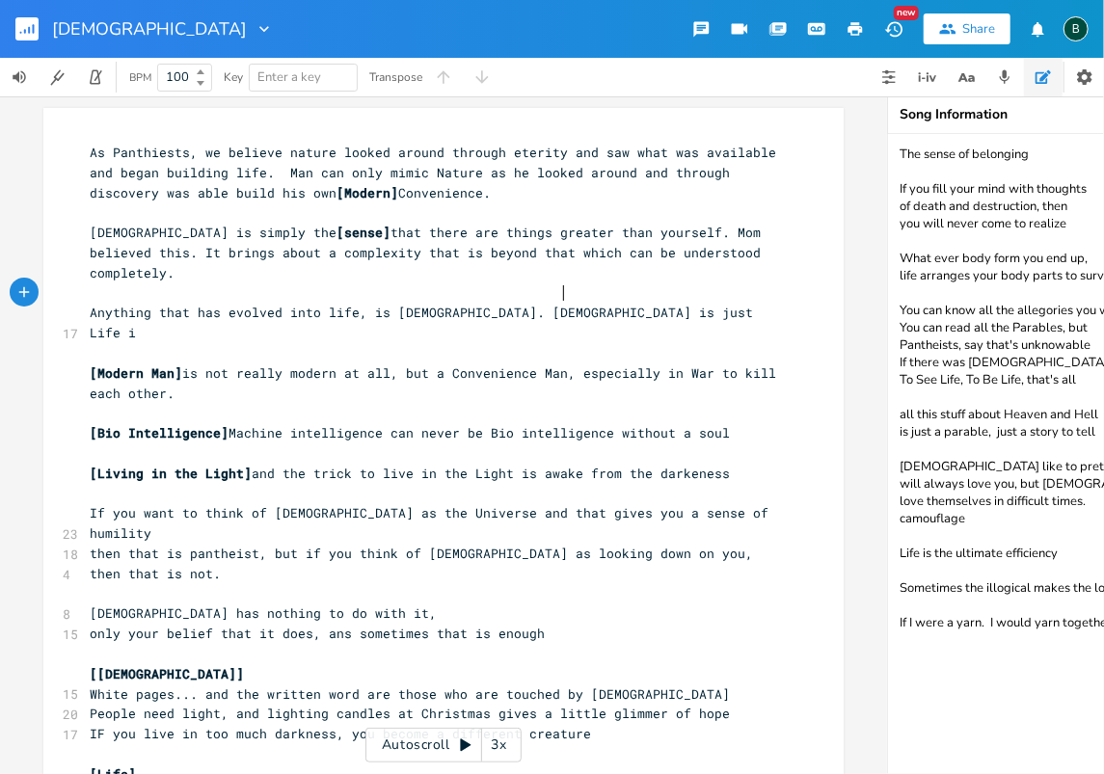
scroll to position [0, 15]
type textarea "in [DEMOGRAPHIC_DATA] view"
click at [612, 304] on span "Anything that has evolved into life, is [DEMOGRAPHIC_DATA]. [DEMOGRAPHIC_DATA] …" at bounding box center [425, 323] width 671 height 38
type textarea "i"
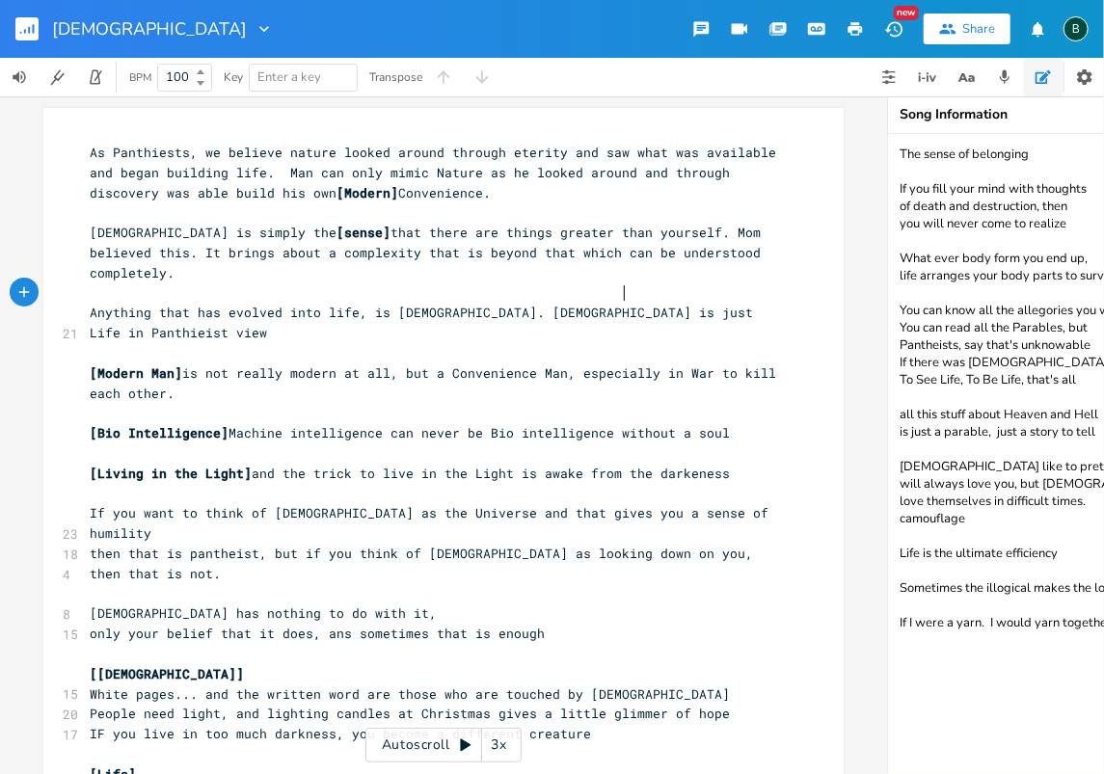
scroll to position [0, 3]
click at [571, 304] on span "Anything that has evolved into life, is [DEMOGRAPHIC_DATA]. [DEMOGRAPHIC_DATA] …" at bounding box center [425, 323] width 671 height 38
type textarea "the"
